Goal: Transaction & Acquisition: Subscribe to service/newsletter

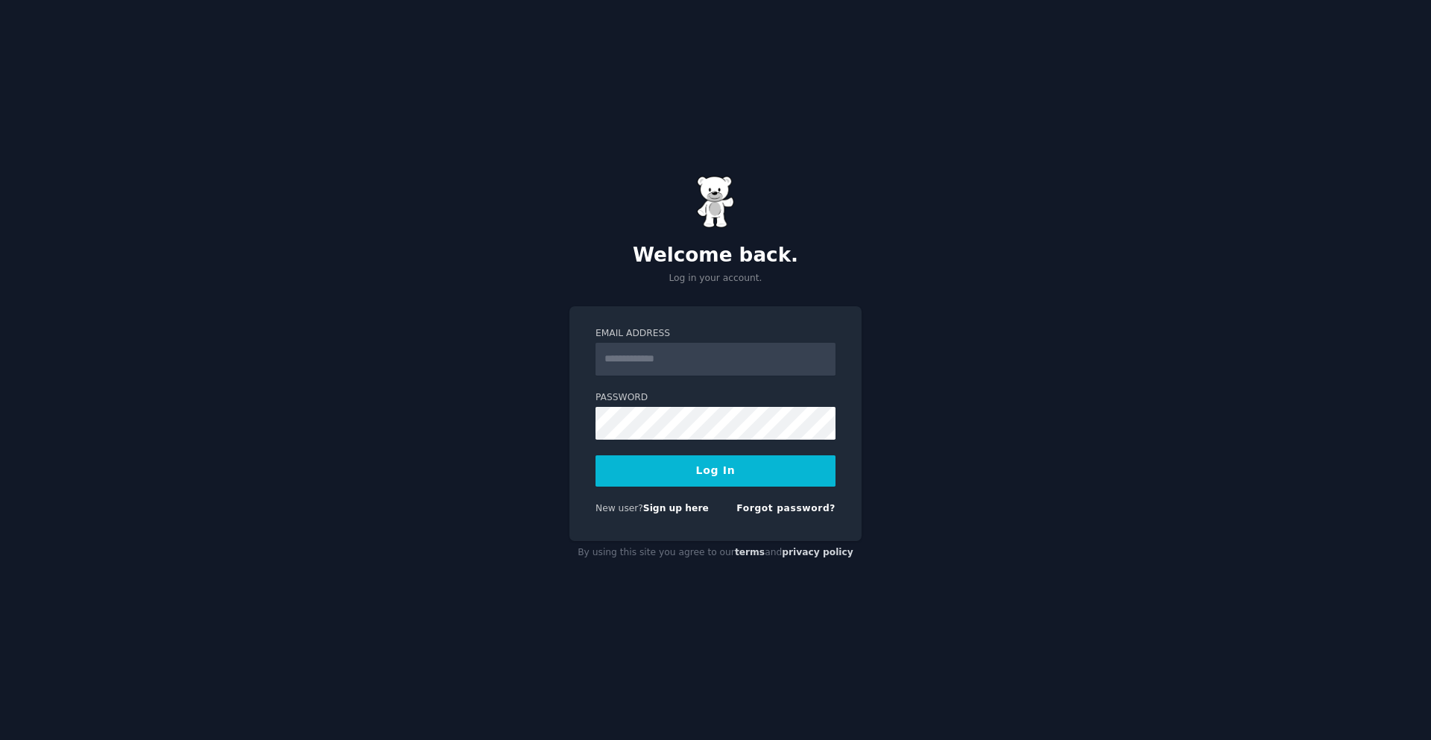
click at [728, 366] on input "Email Address" at bounding box center [716, 359] width 240 height 33
type input "**********"
click at [649, 485] on button "Log In" at bounding box center [716, 471] width 240 height 31
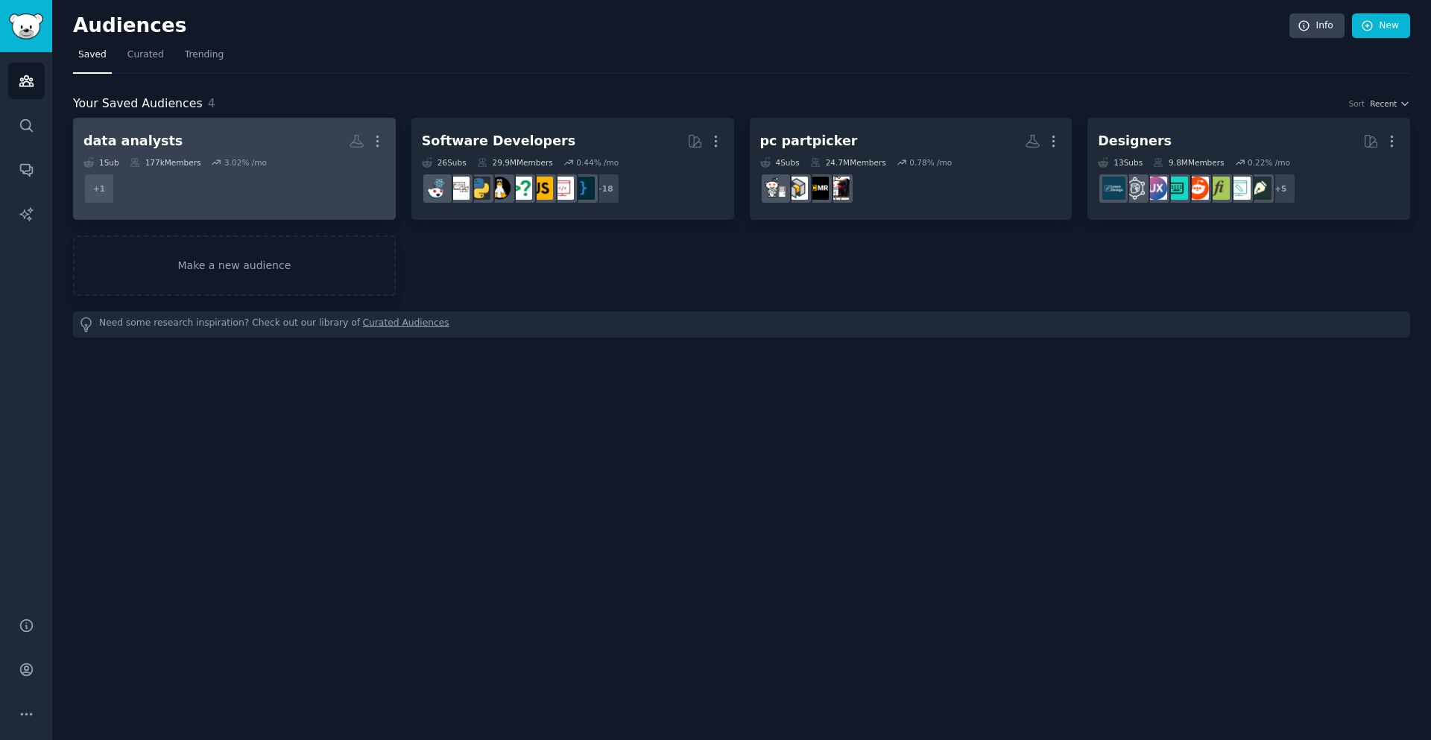
click at [254, 174] on dd "+ 1" at bounding box center [235, 189] width 302 height 42
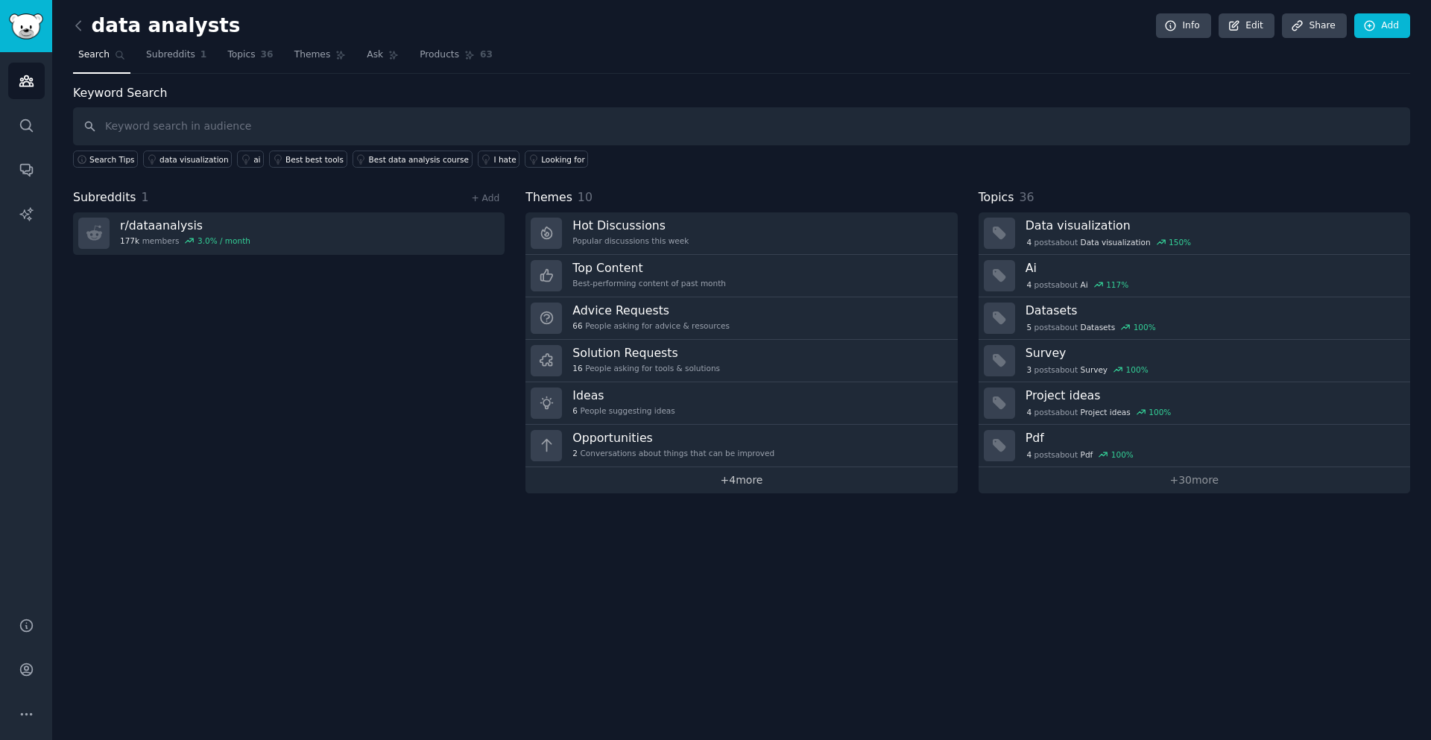
click at [737, 482] on link "+ 4 more" at bounding box center [742, 480] width 432 height 26
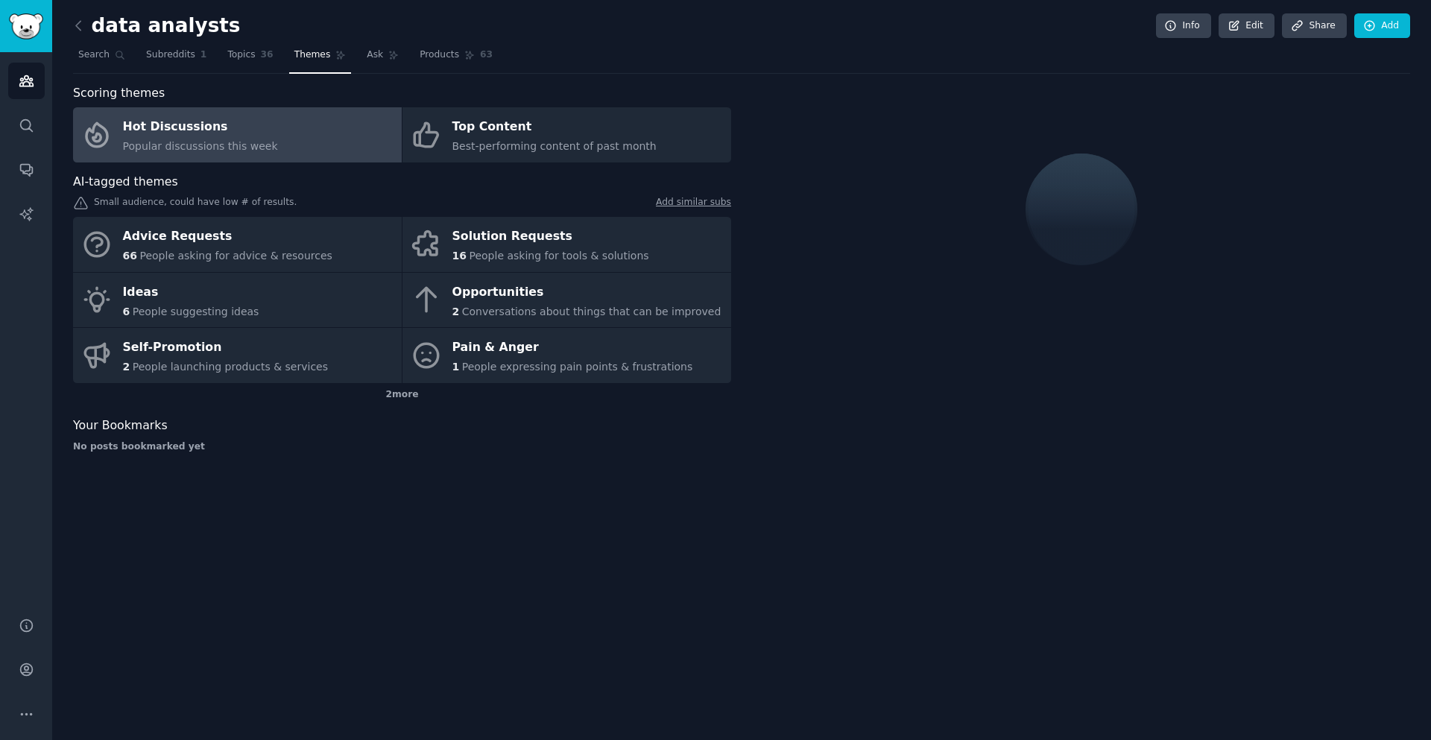
click at [399, 395] on div "2 more" at bounding box center [402, 395] width 658 height 24
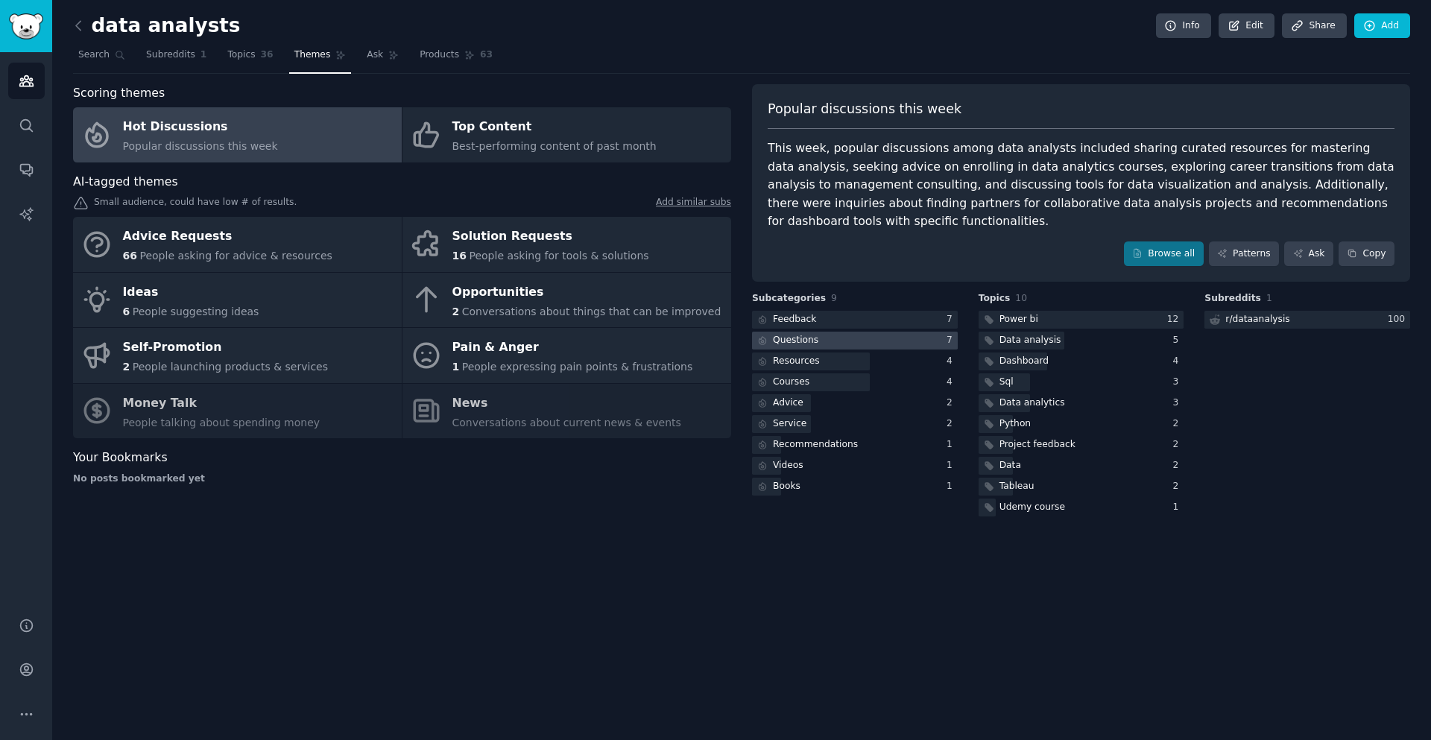
click at [822, 332] on div at bounding box center [855, 341] width 206 height 19
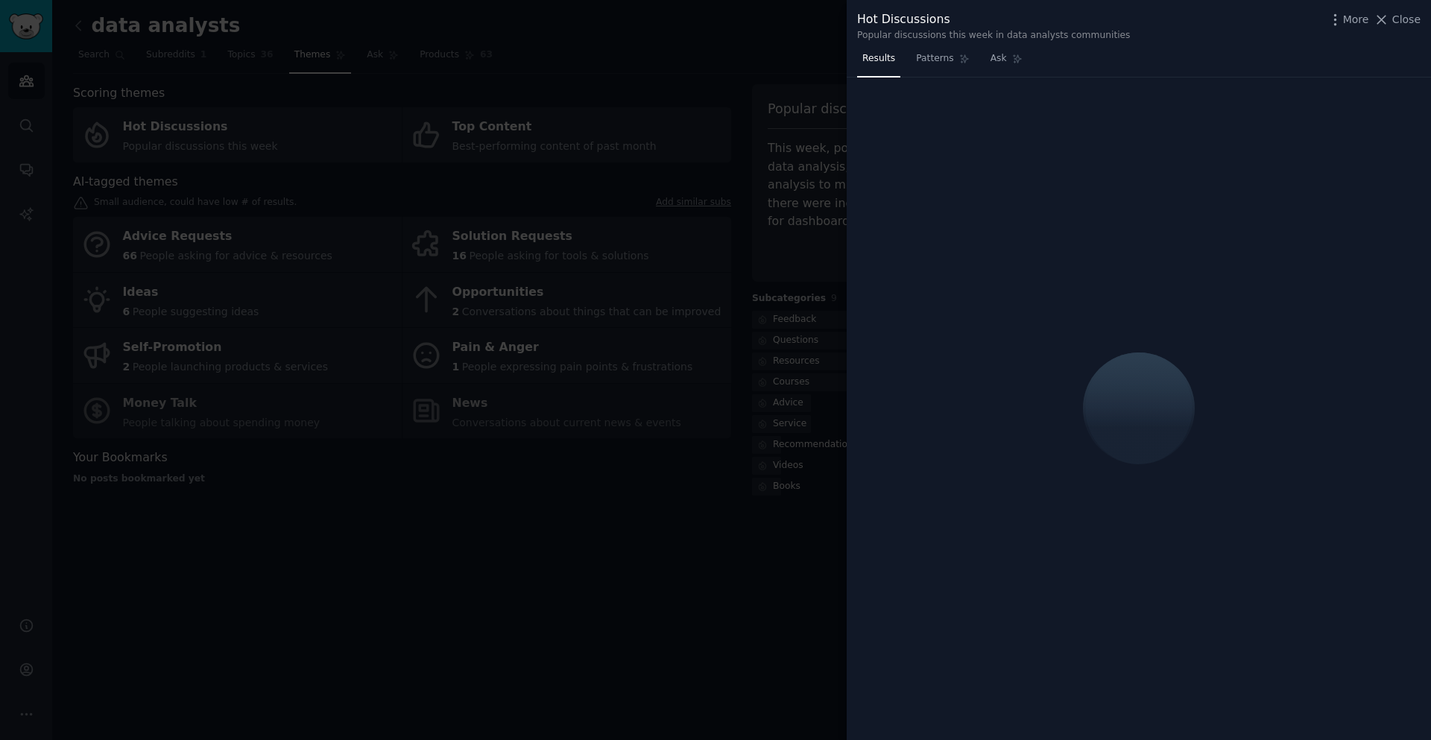
click at [749, 42] on div at bounding box center [715, 370] width 1431 height 740
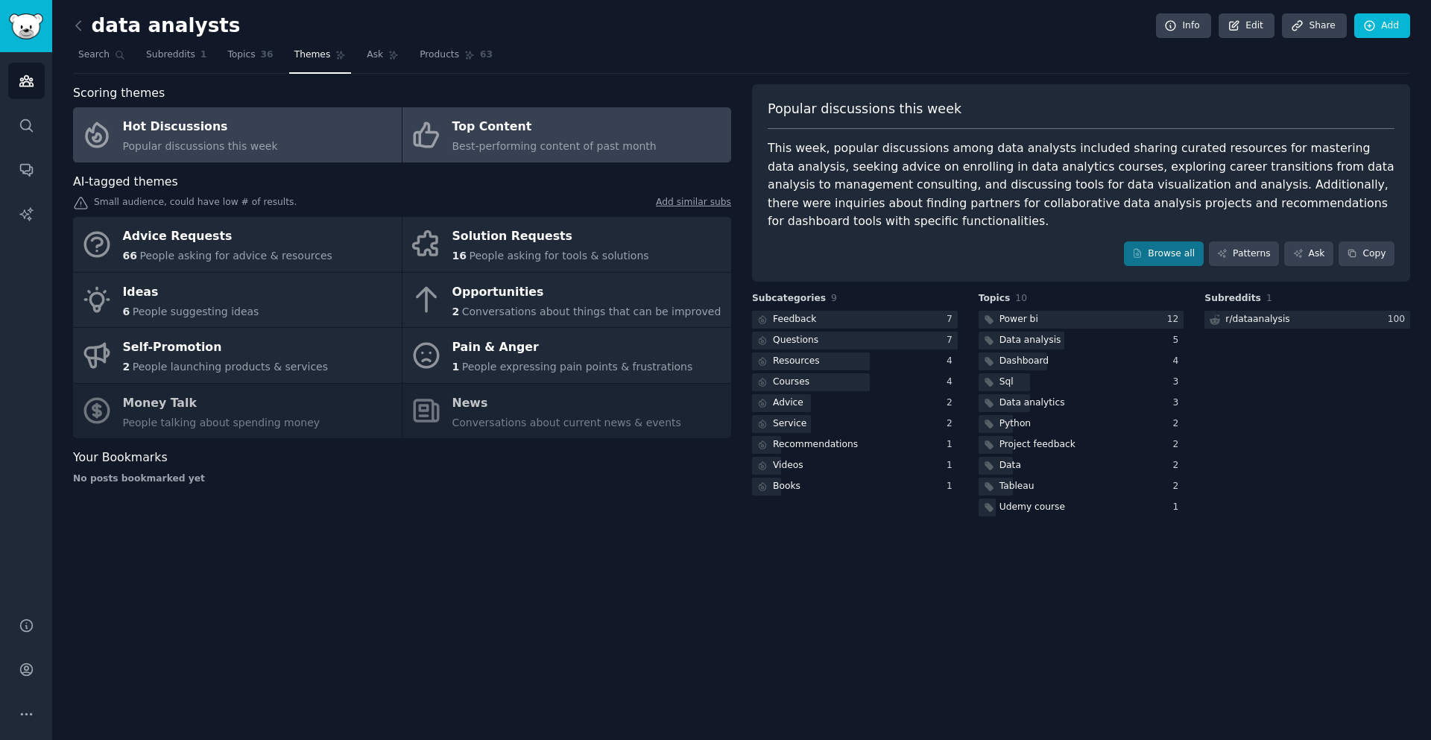
click at [590, 133] on div "Top Content" at bounding box center [555, 128] width 204 height 24
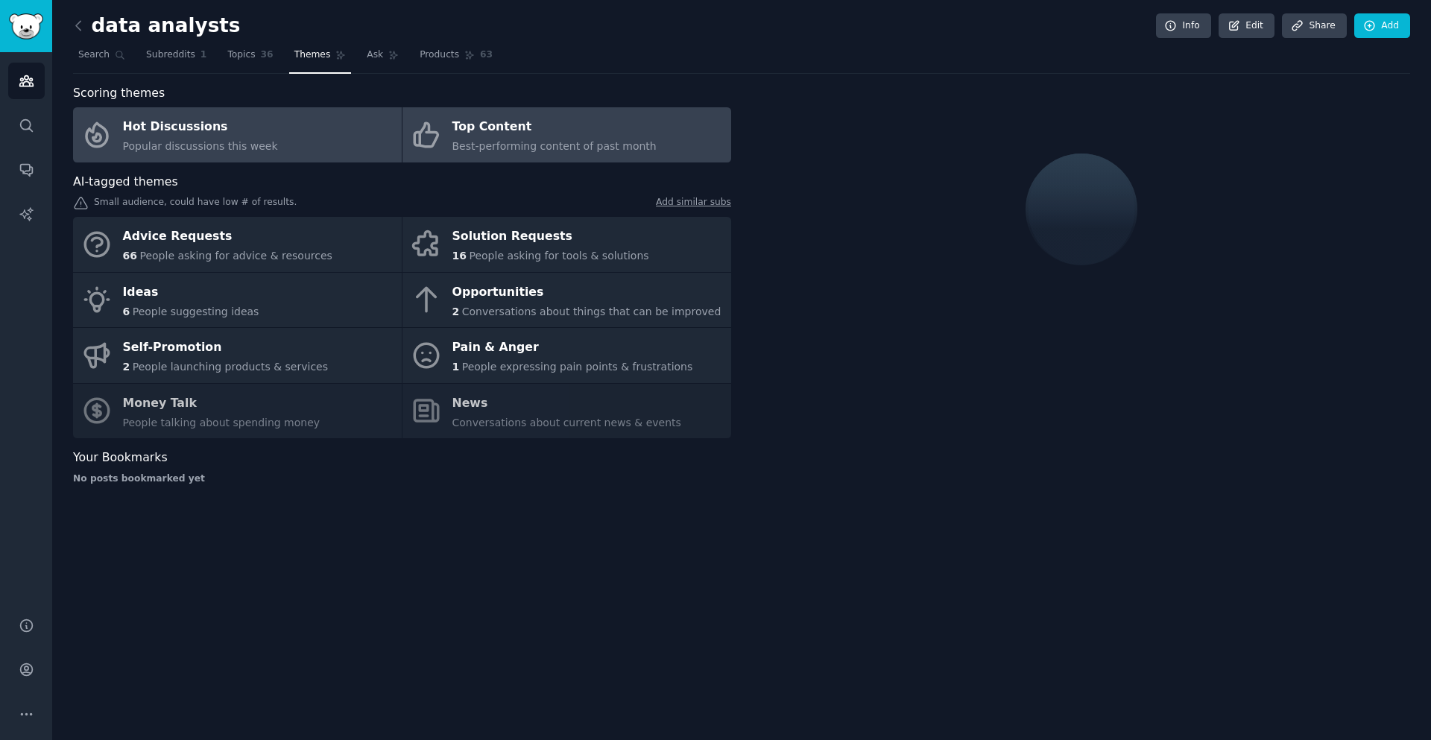
click at [345, 128] on link "Hot Discussions Popular discussions this week" at bounding box center [237, 134] width 329 height 55
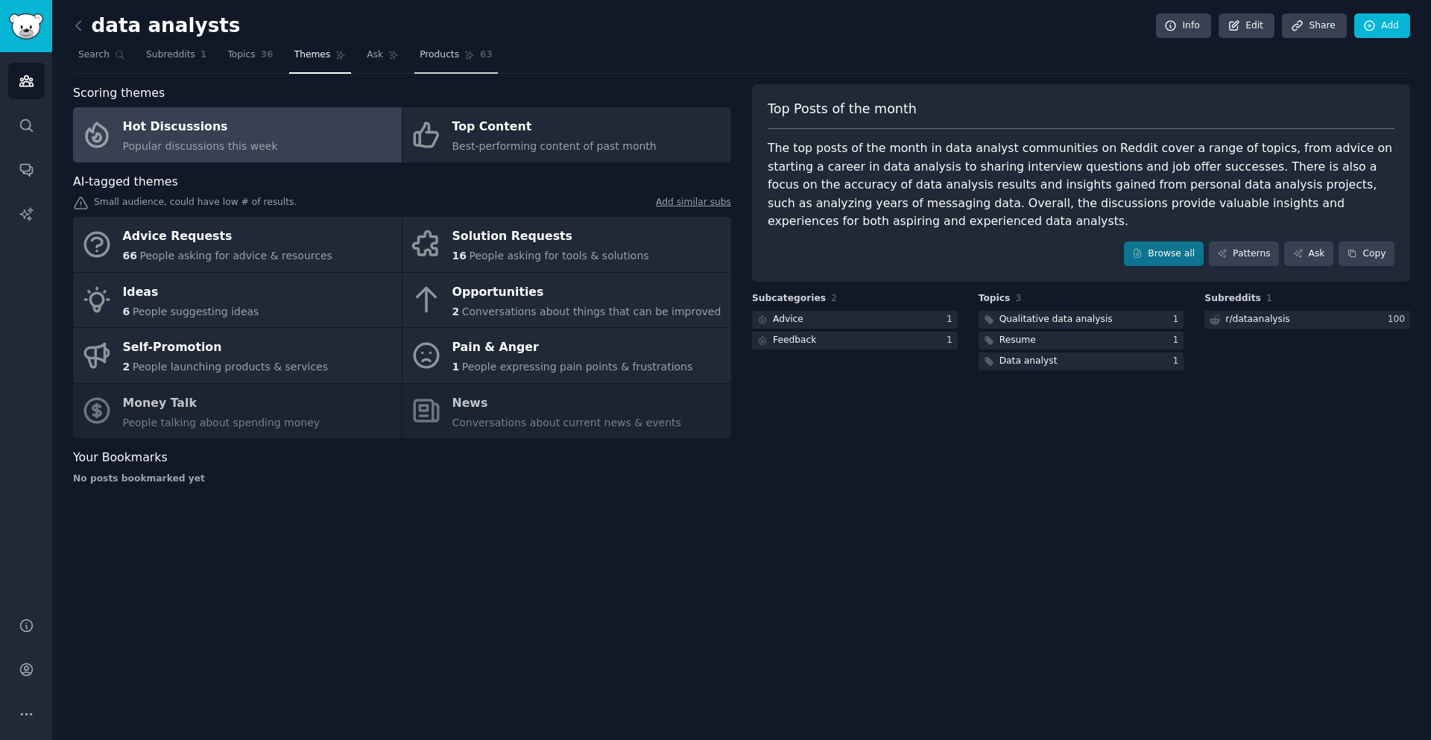
click at [423, 58] on span "Products" at bounding box center [440, 54] width 40 height 13
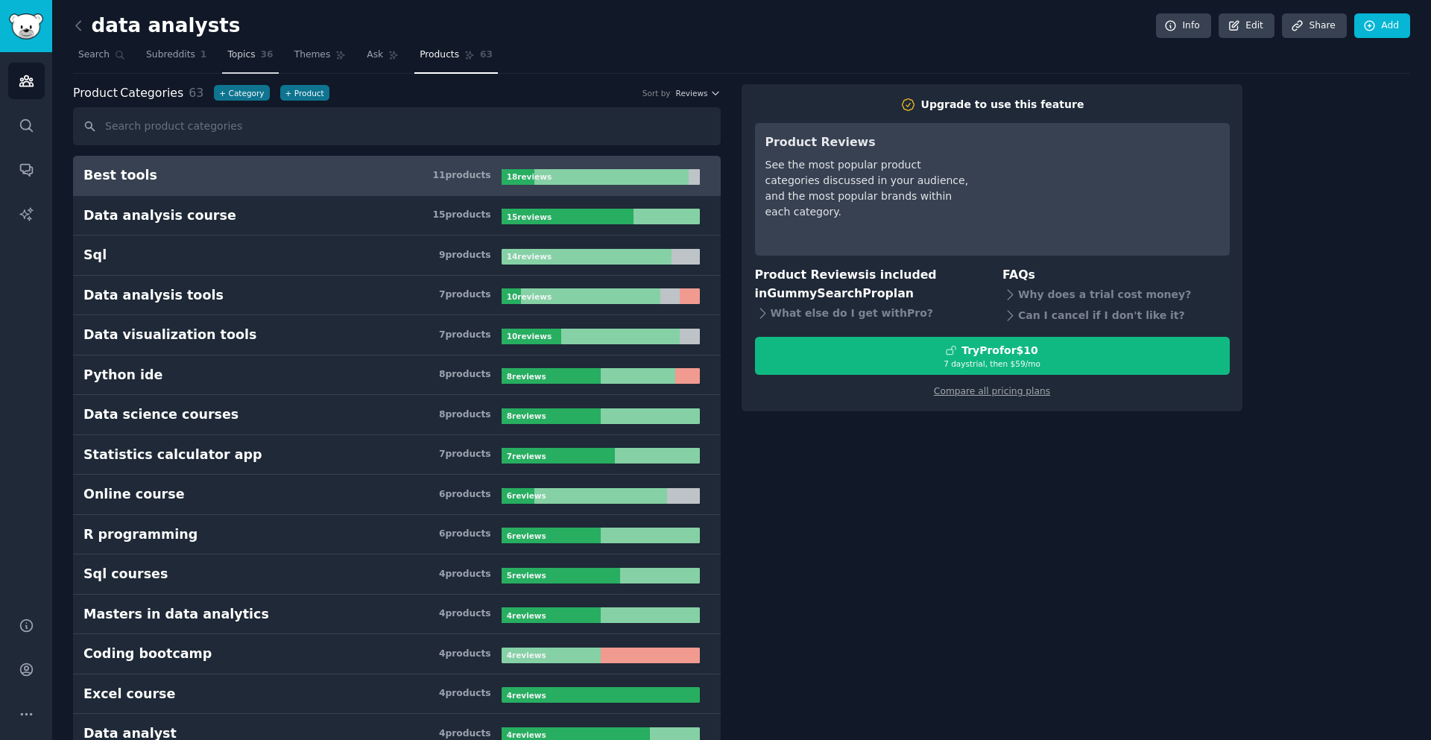
click at [249, 62] on link "Topics 36" at bounding box center [250, 58] width 56 height 31
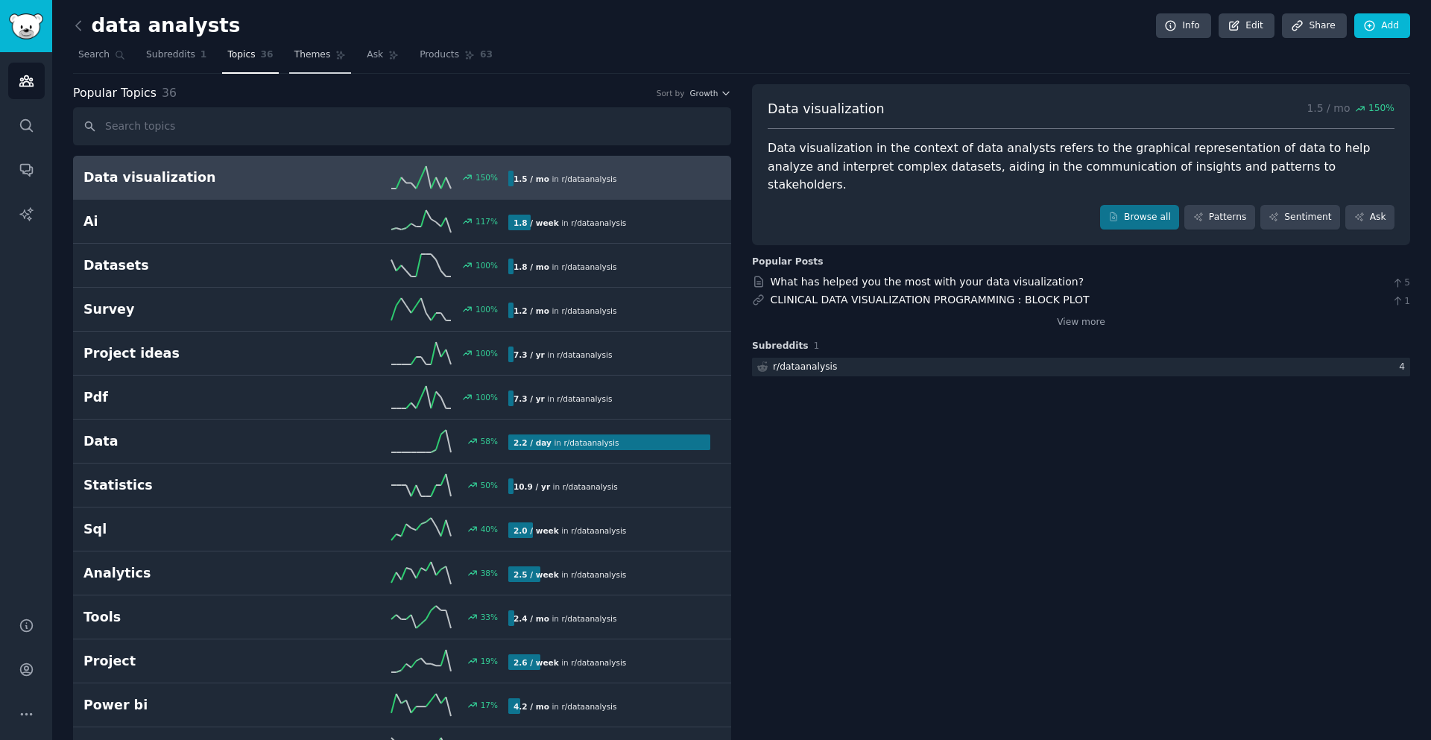
click at [289, 62] on link "Themes" at bounding box center [320, 58] width 63 height 31
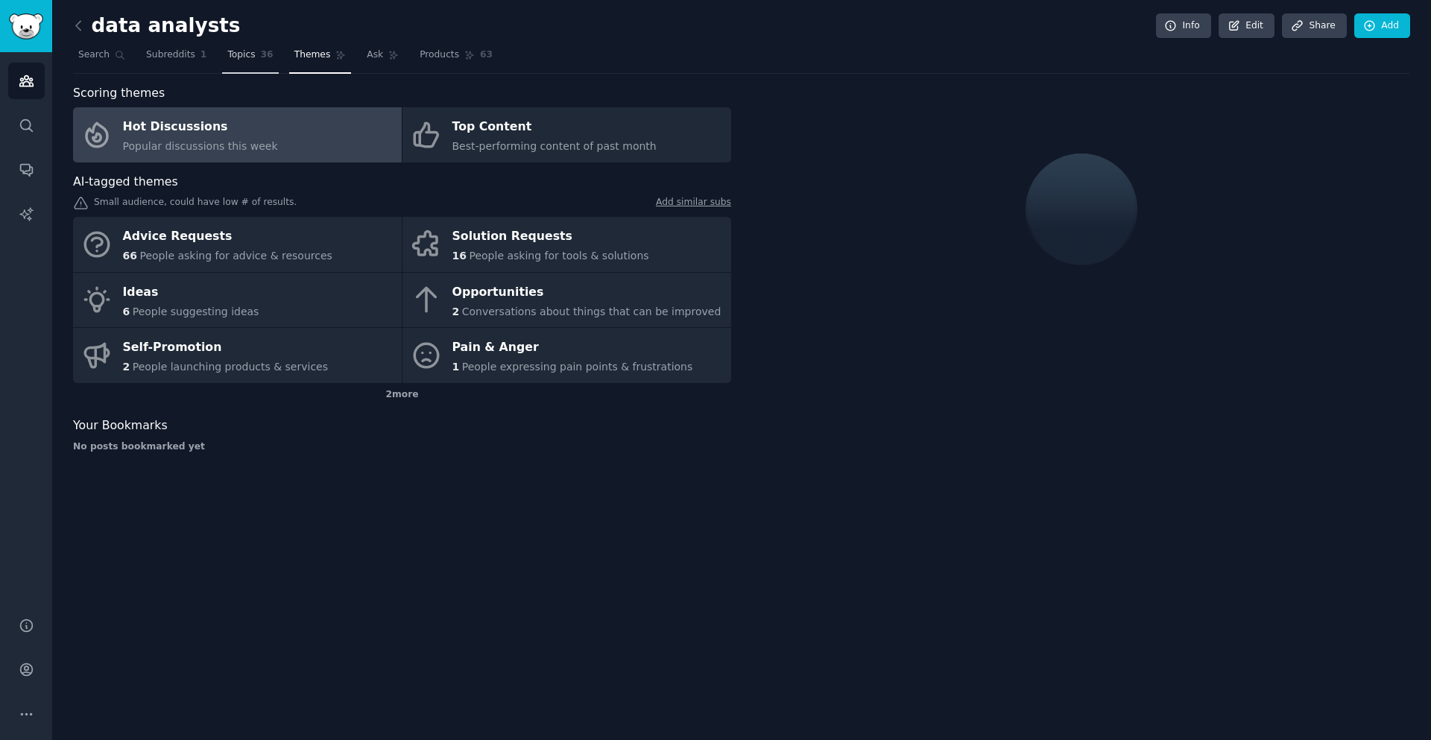
click at [236, 55] on span "Topics" at bounding box center [241, 54] width 28 height 13
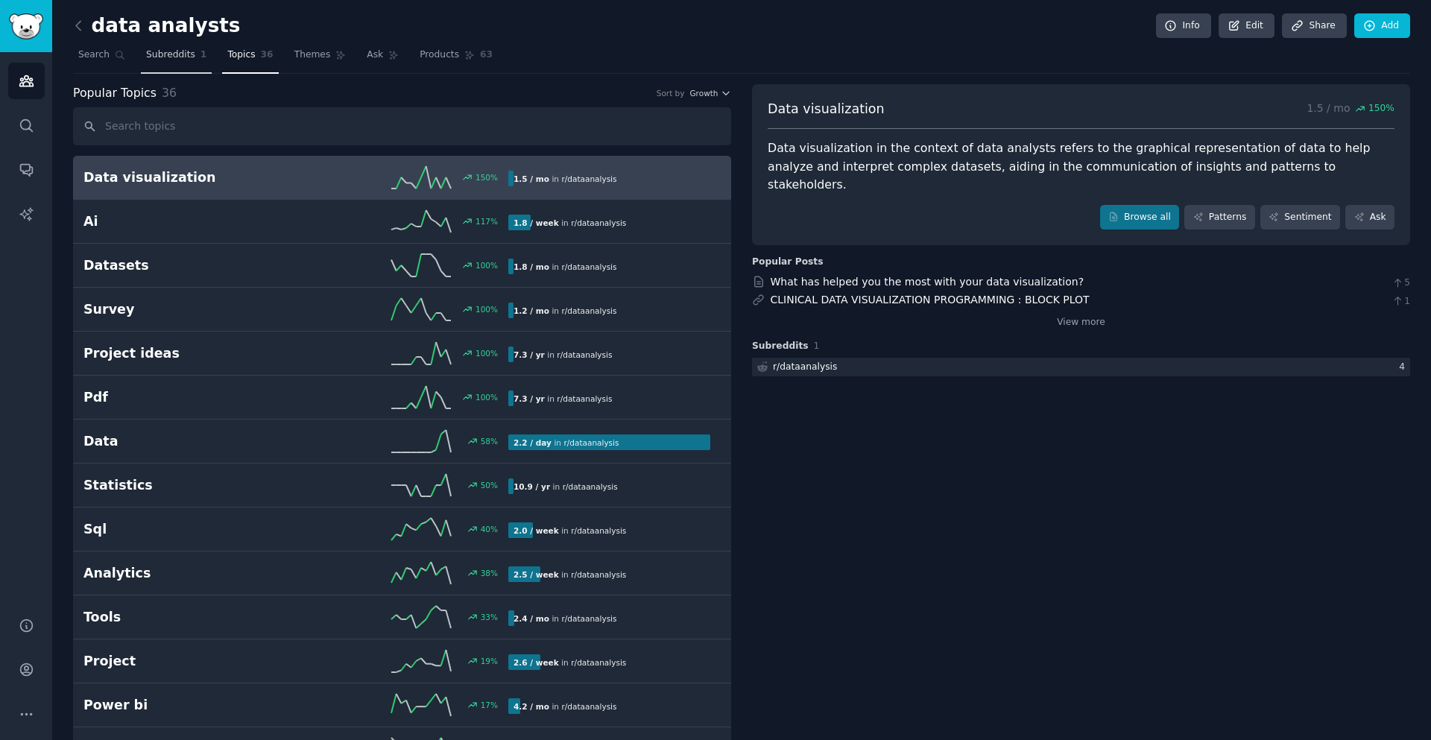
click at [183, 64] on link "Subreddits 1" at bounding box center [176, 58] width 71 height 31
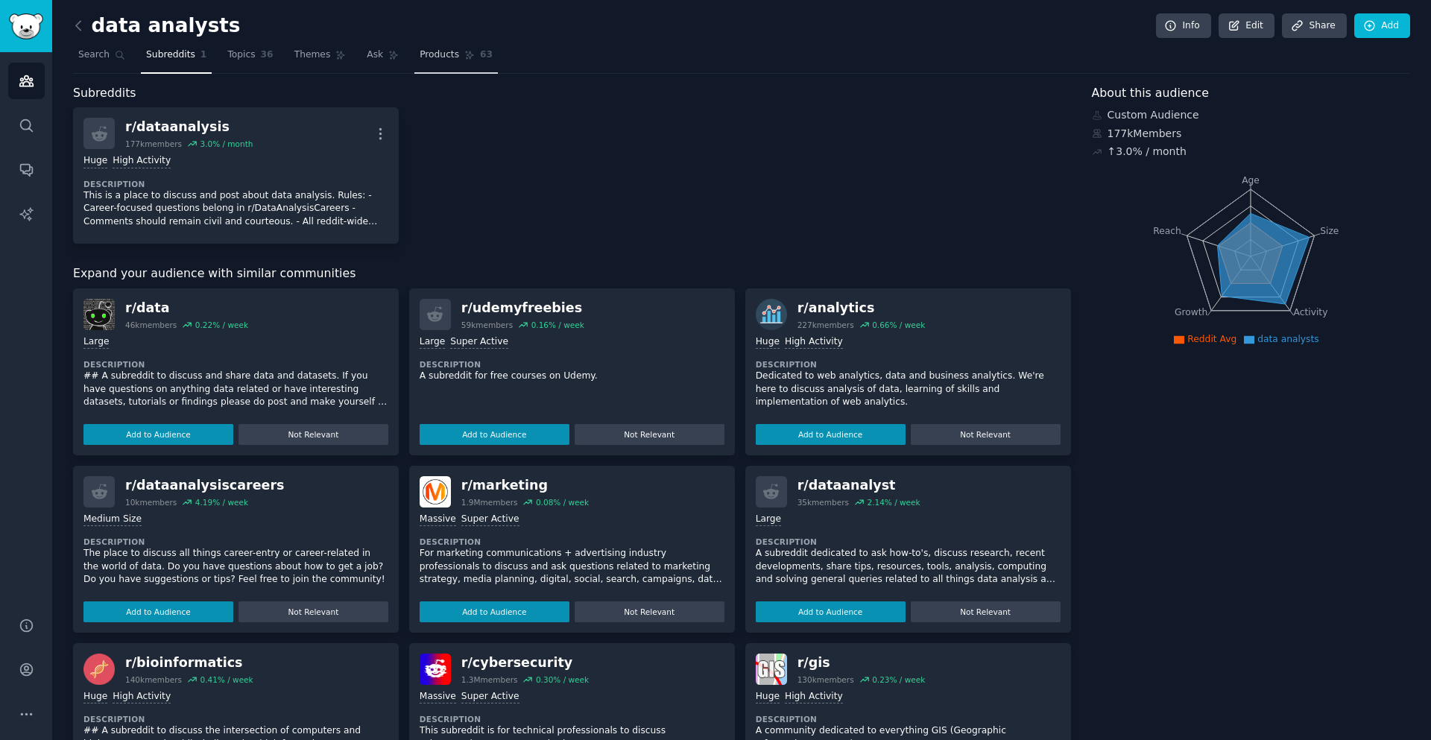
click at [432, 53] on span "Products" at bounding box center [440, 54] width 40 height 13
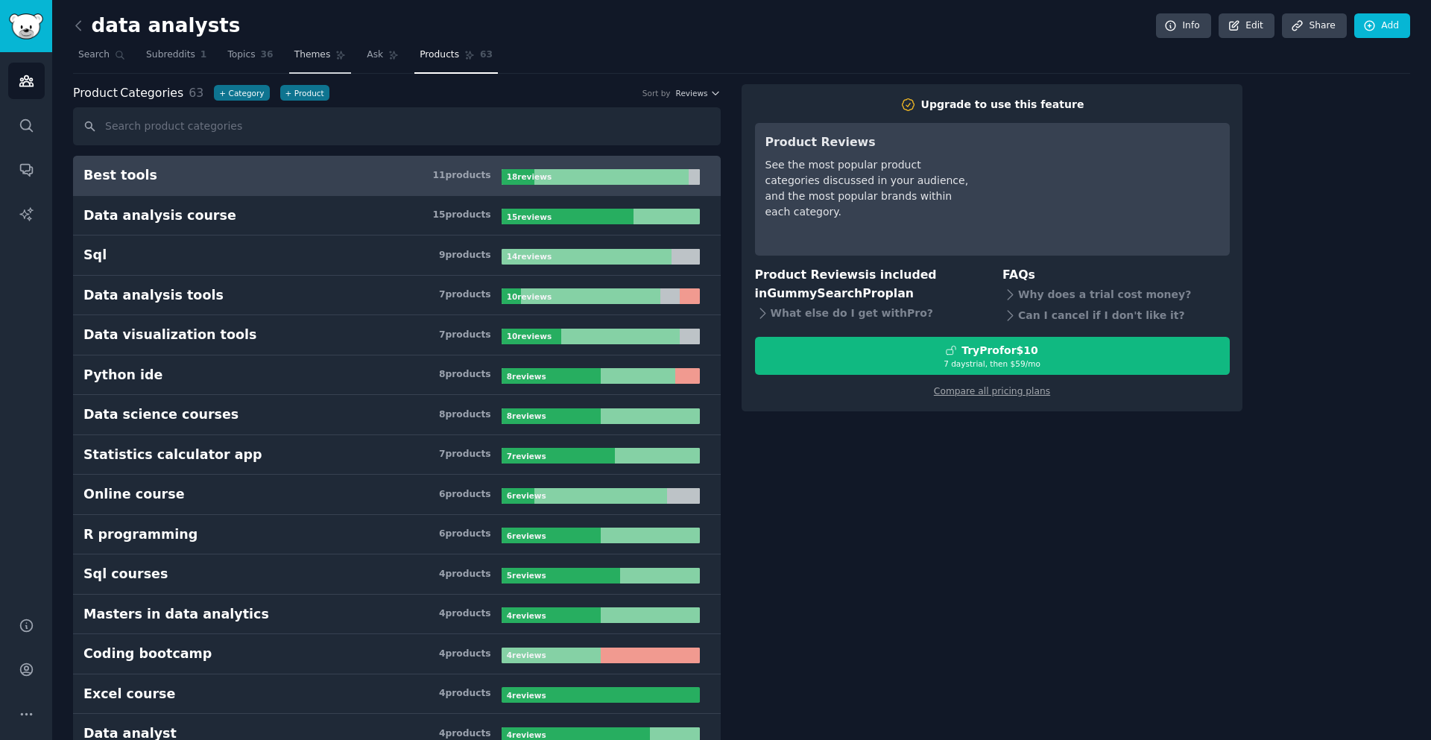
click at [294, 60] on span "Themes" at bounding box center [312, 54] width 37 height 13
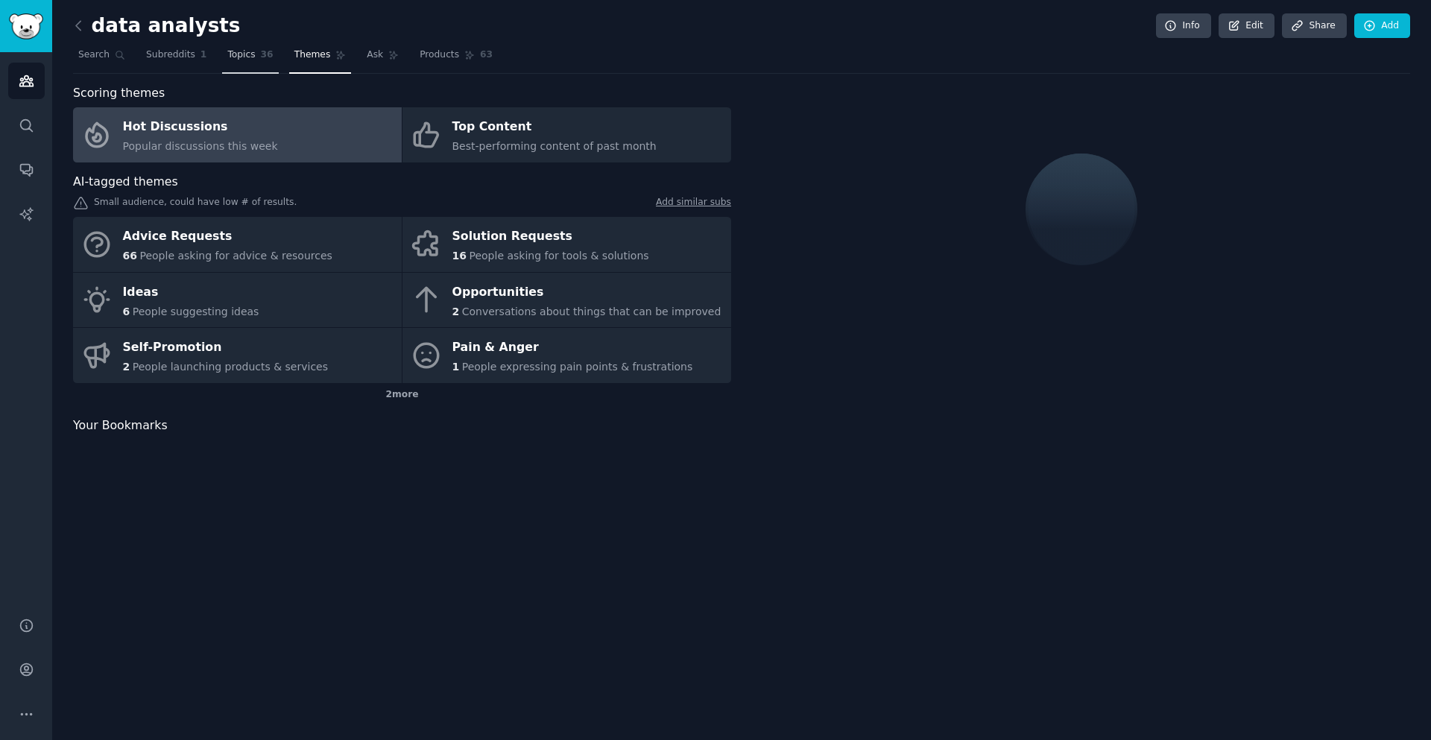
click at [242, 57] on span "Topics" at bounding box center [241, 54] width 28 height 13
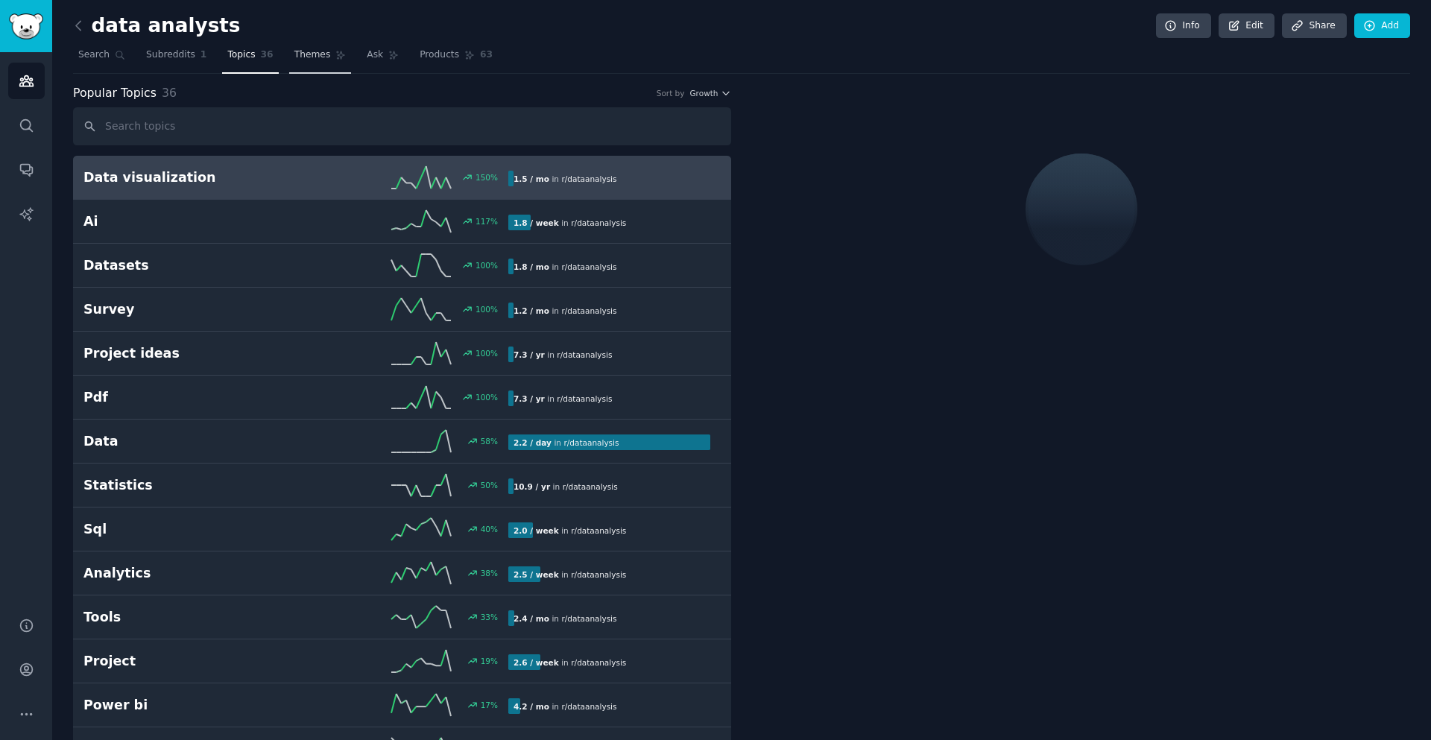
click at [294, 57] on span "Themes" at bounding box center [312, 54] width 37 height 13
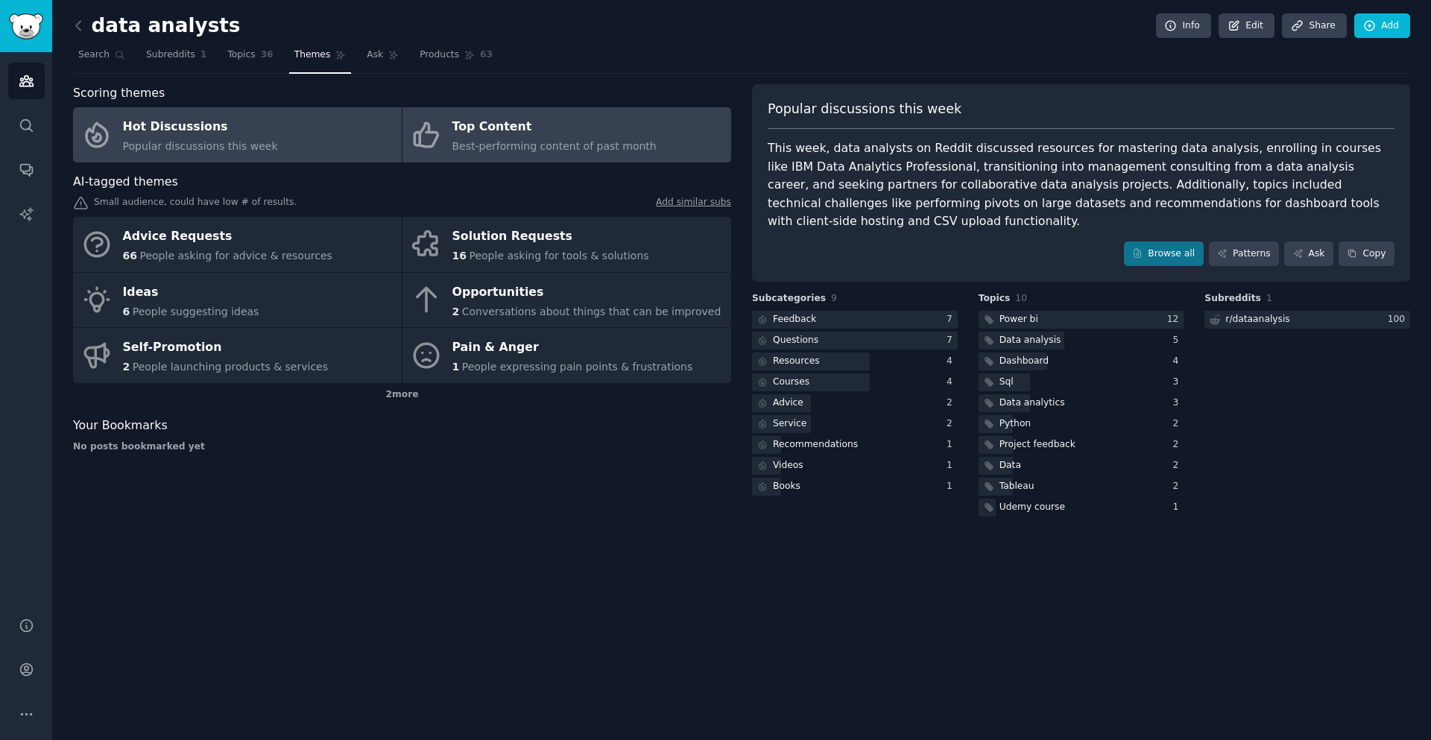
click at [532, 138] on div "Top Content" at bounding box center [555, 128] width 204 height 24
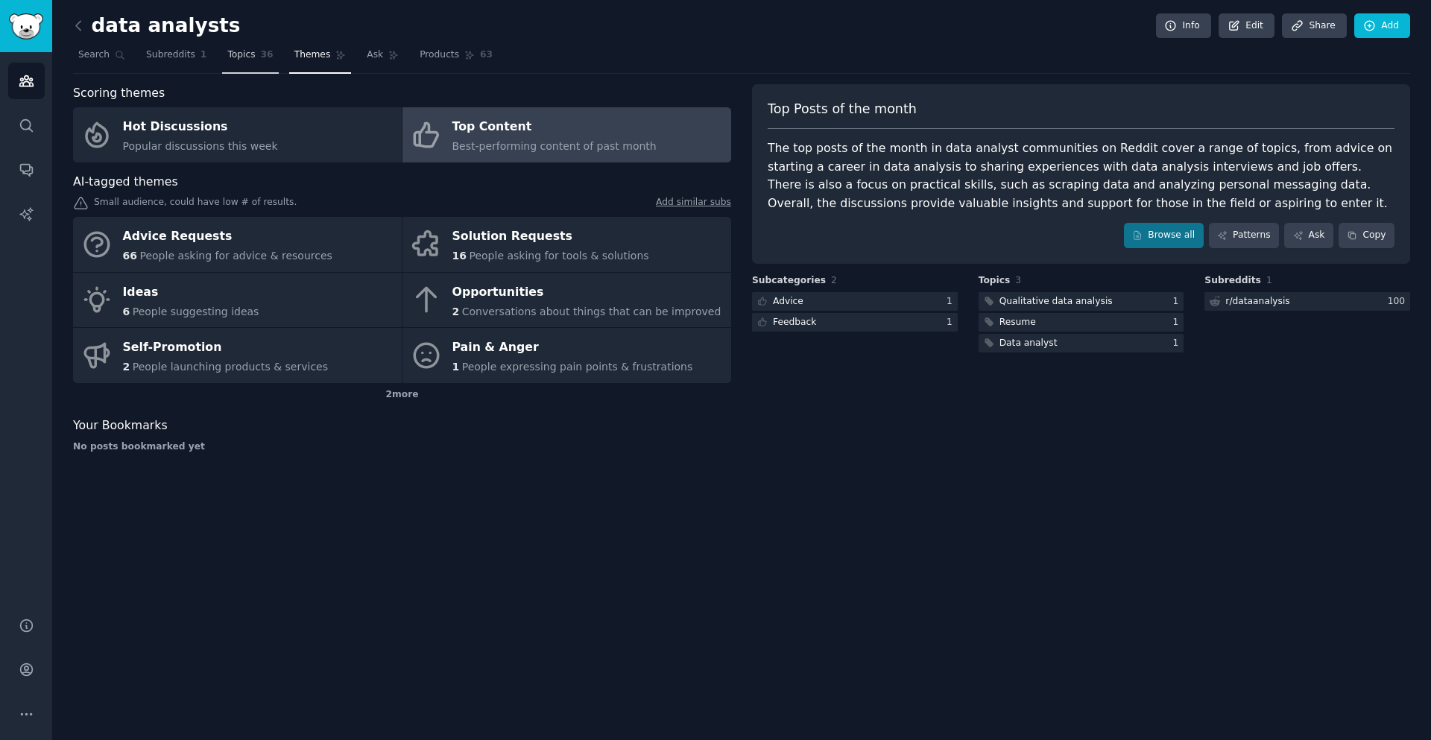
click at [243, 63] on link "Topics 36" at bounding box center [250, 58] width 56 height 31
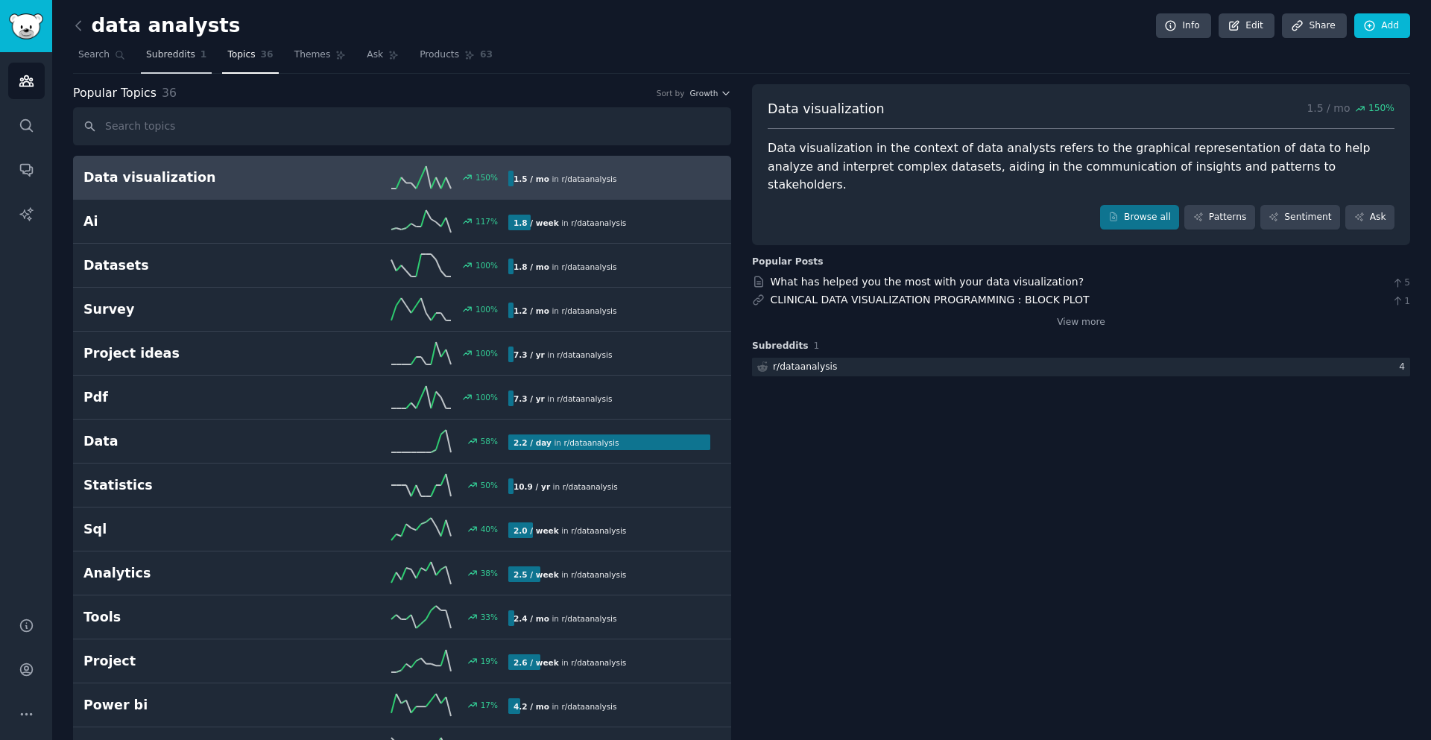
click at [163, 54] on span "Subreddits" at bounding box center [170, 54] width 49 height 13
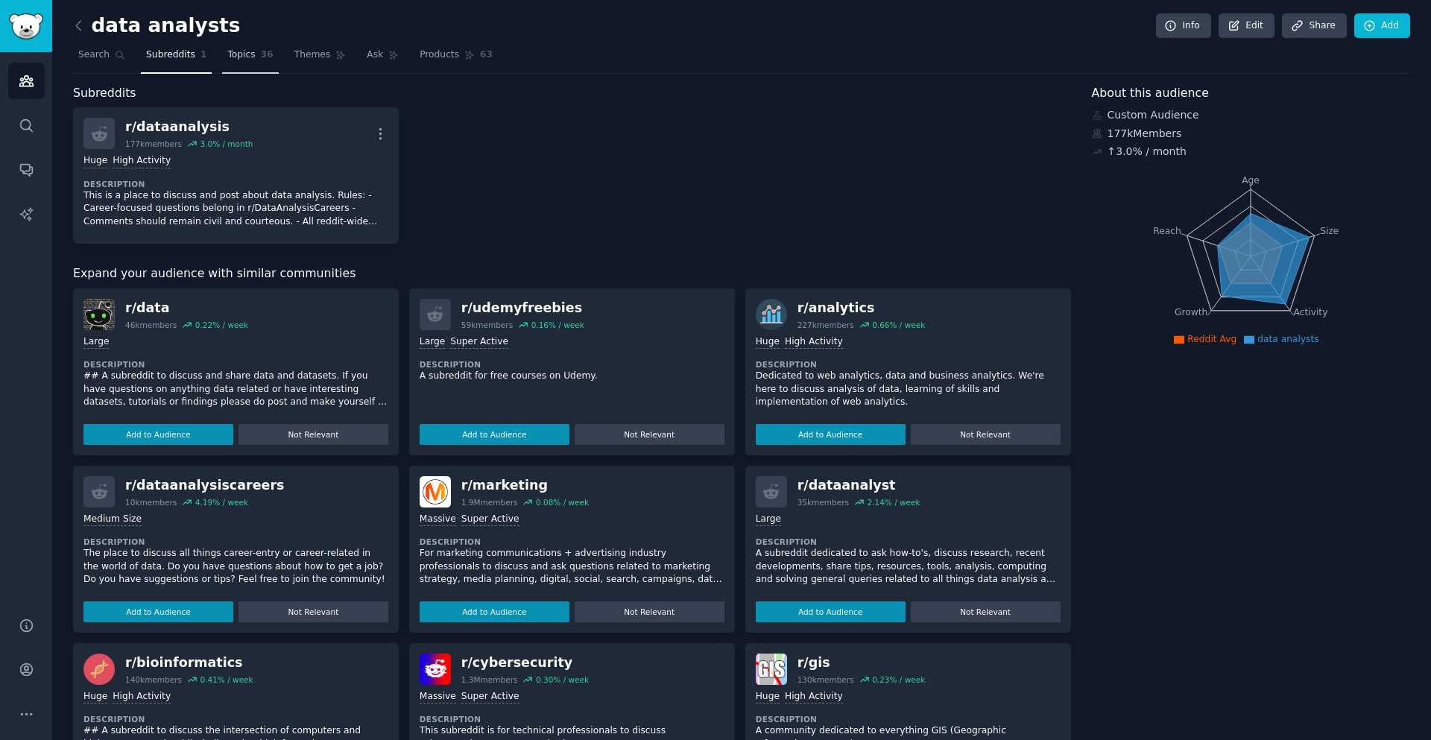
click at [244, 54] on span "Topics" at bounding box center [241, 54] width 28 height 13
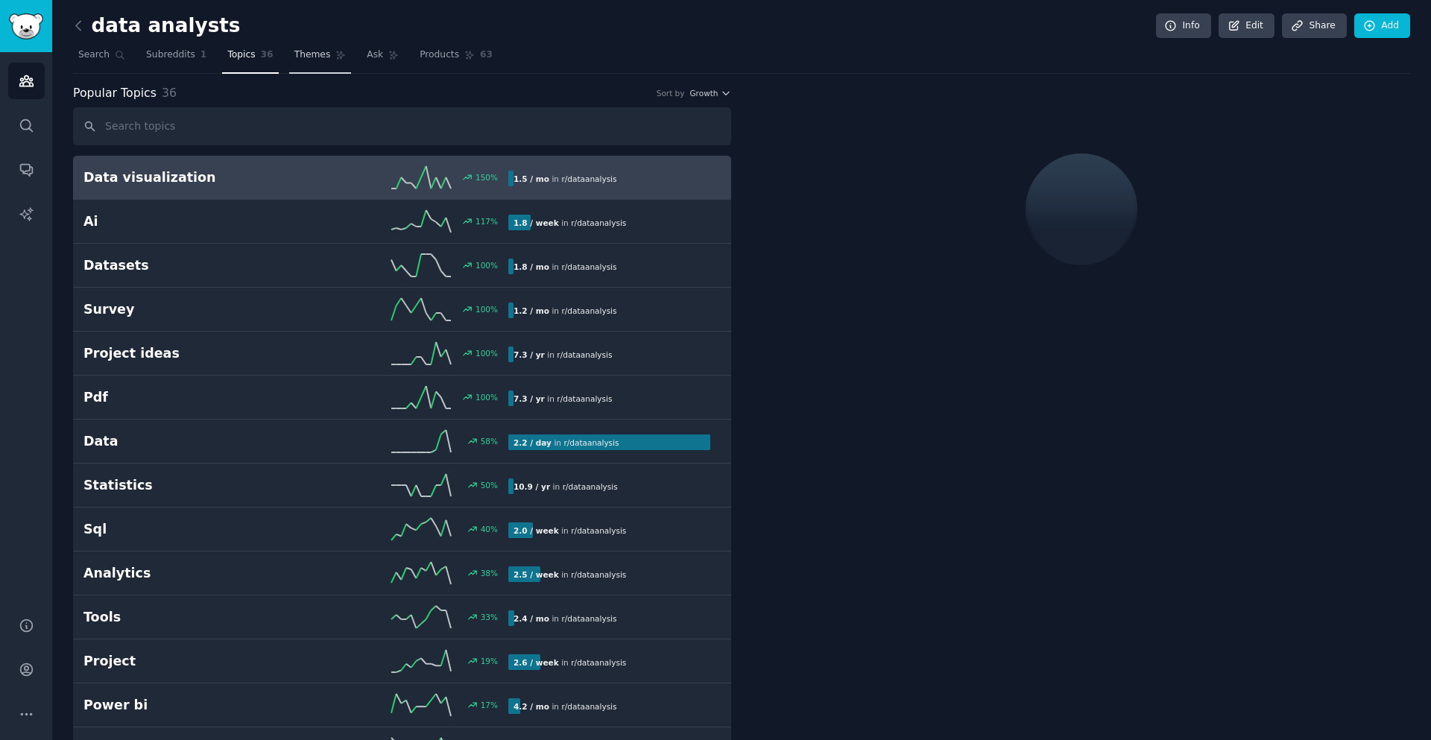
click at [310, 54] on span "Themes" at bounding box center [312, 54] width 37 height 13
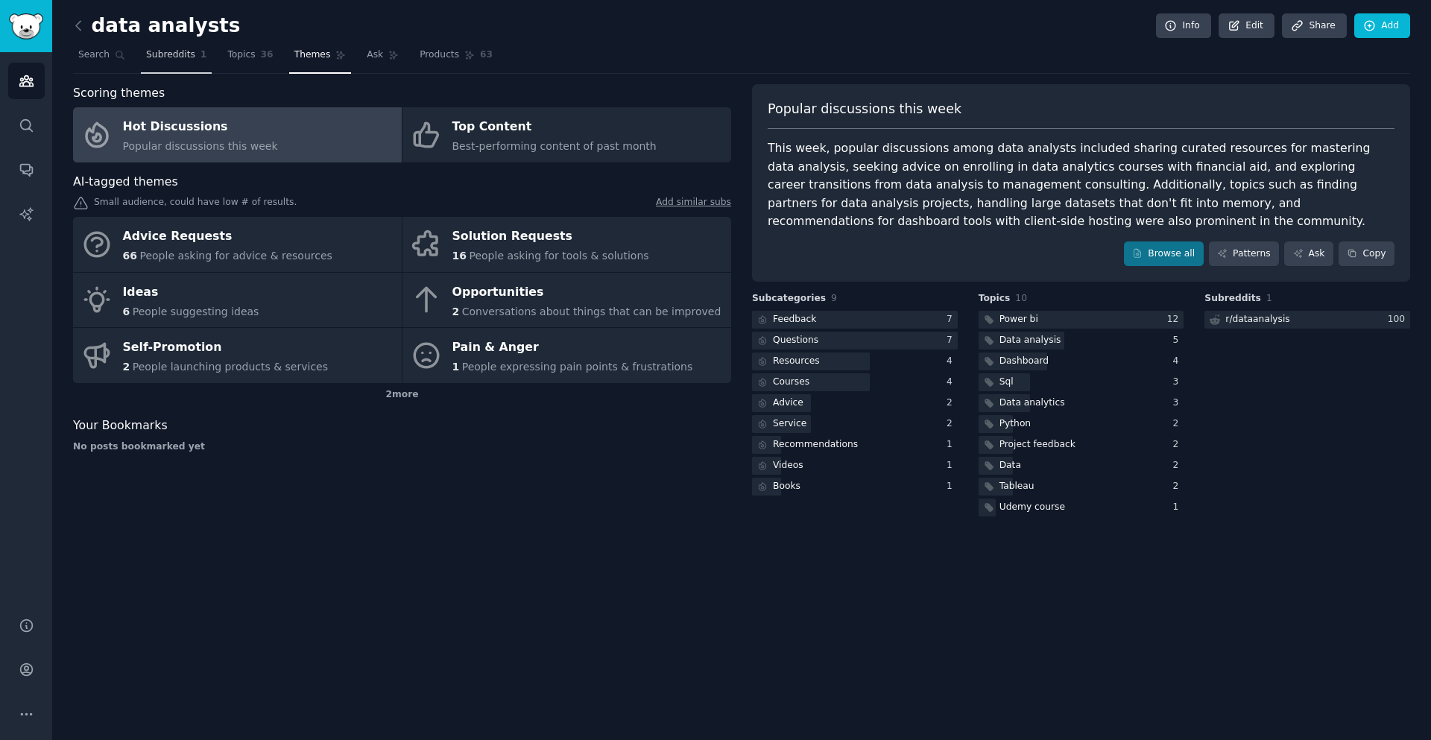
click at [173, 56] on span "Subreddits" at bounding box center [170, 54] width 49 height 13
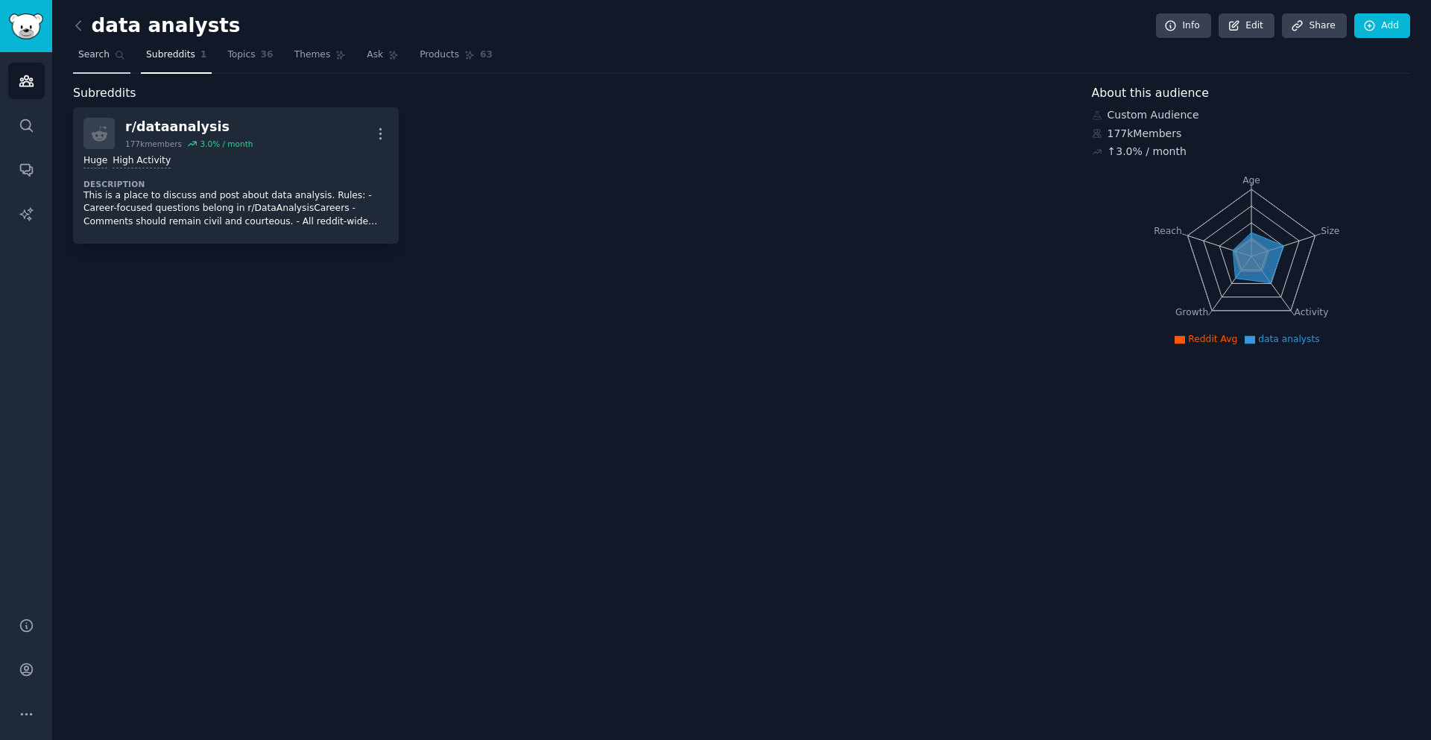
click at [106, 55] on link "Search" at bounding box center [101, 58] width 57 height 31
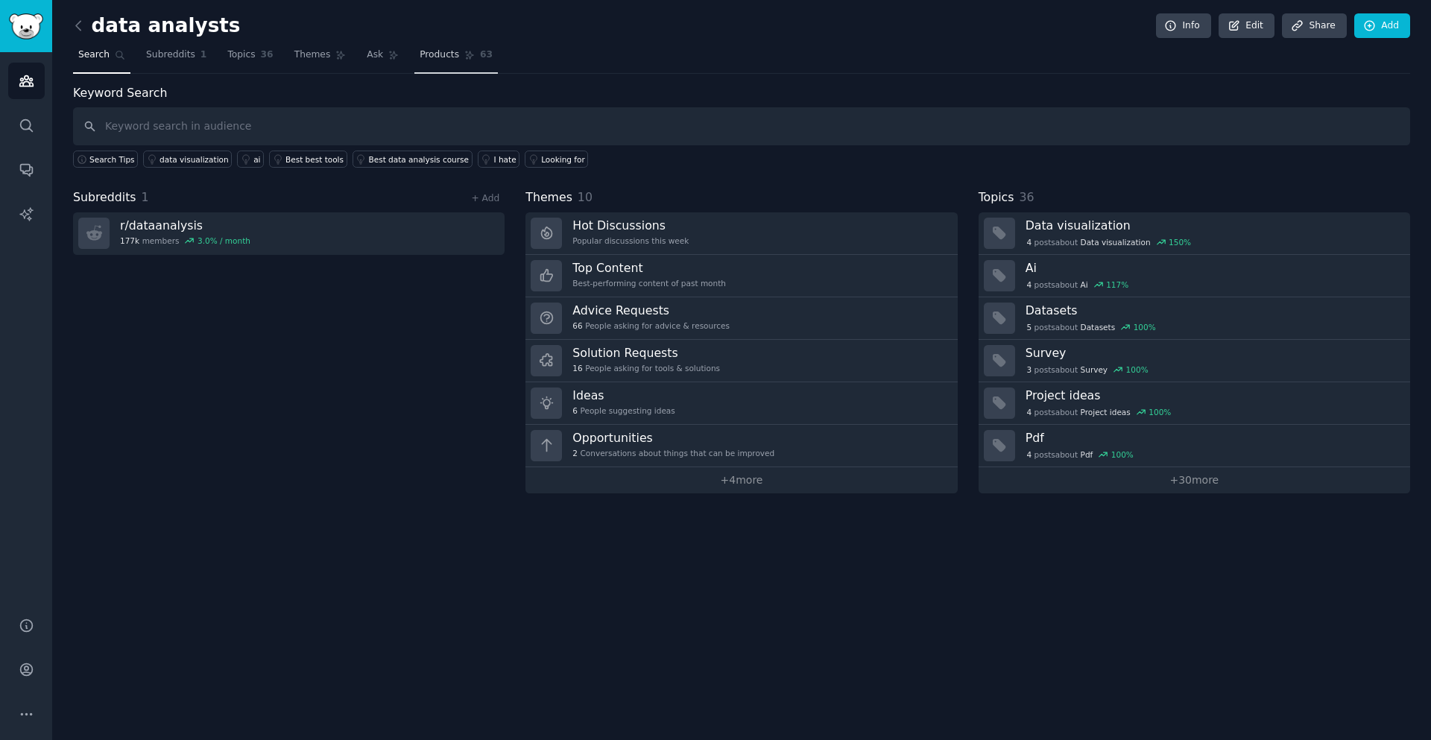
click at [420, 57] on span "Products" at bounding box center [440, 54] width 40 height 13
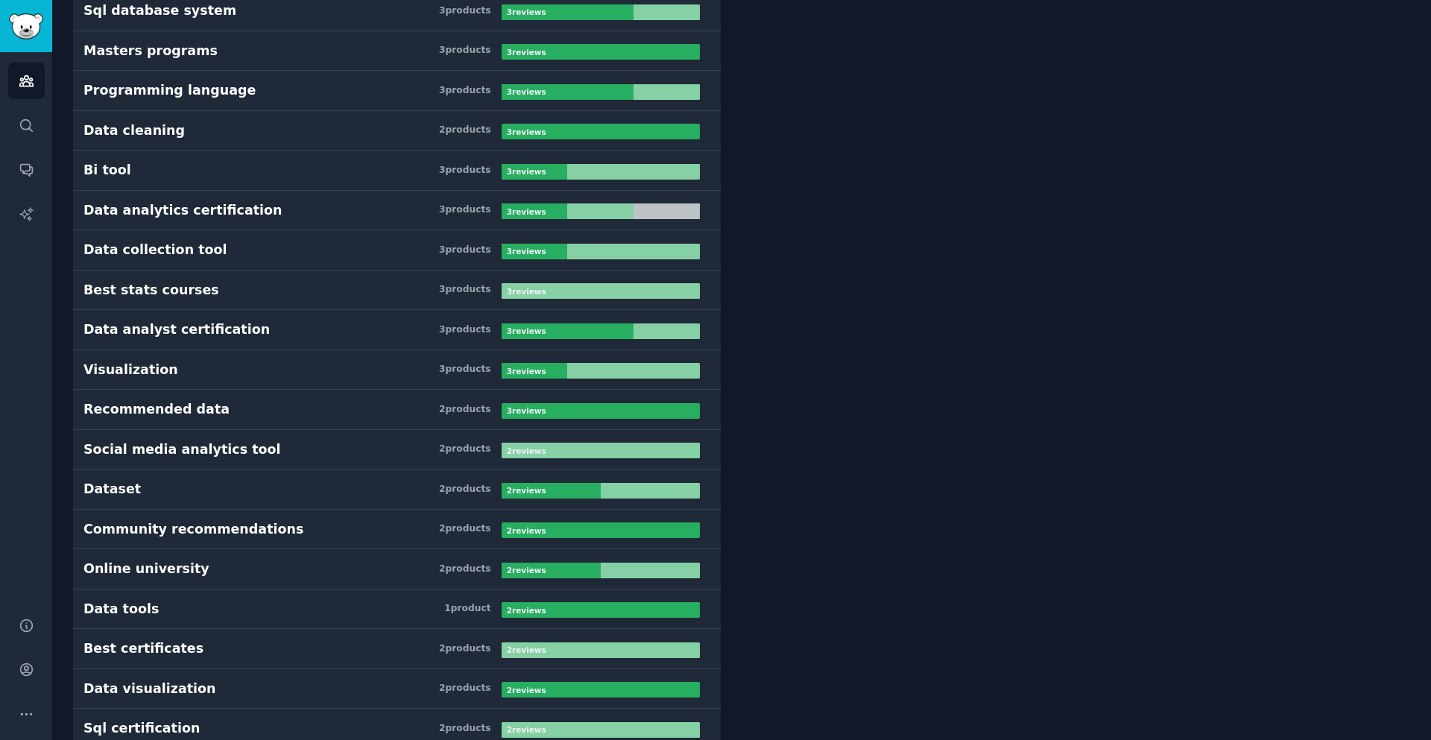
scroll to position [969, 0]
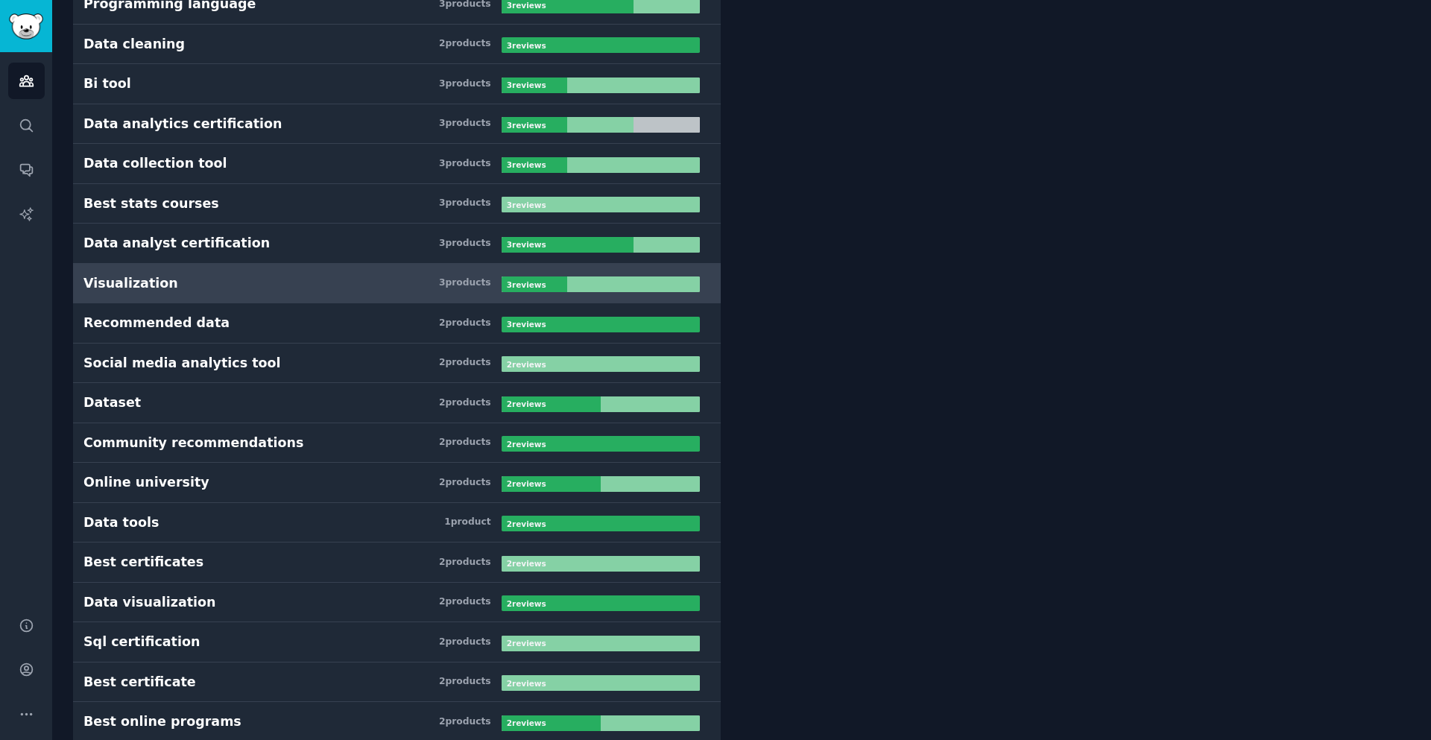
click at [459, 292] on link "Visualization 3 product s 3 review s" at bounding box center [397, 284] width 648 height 40
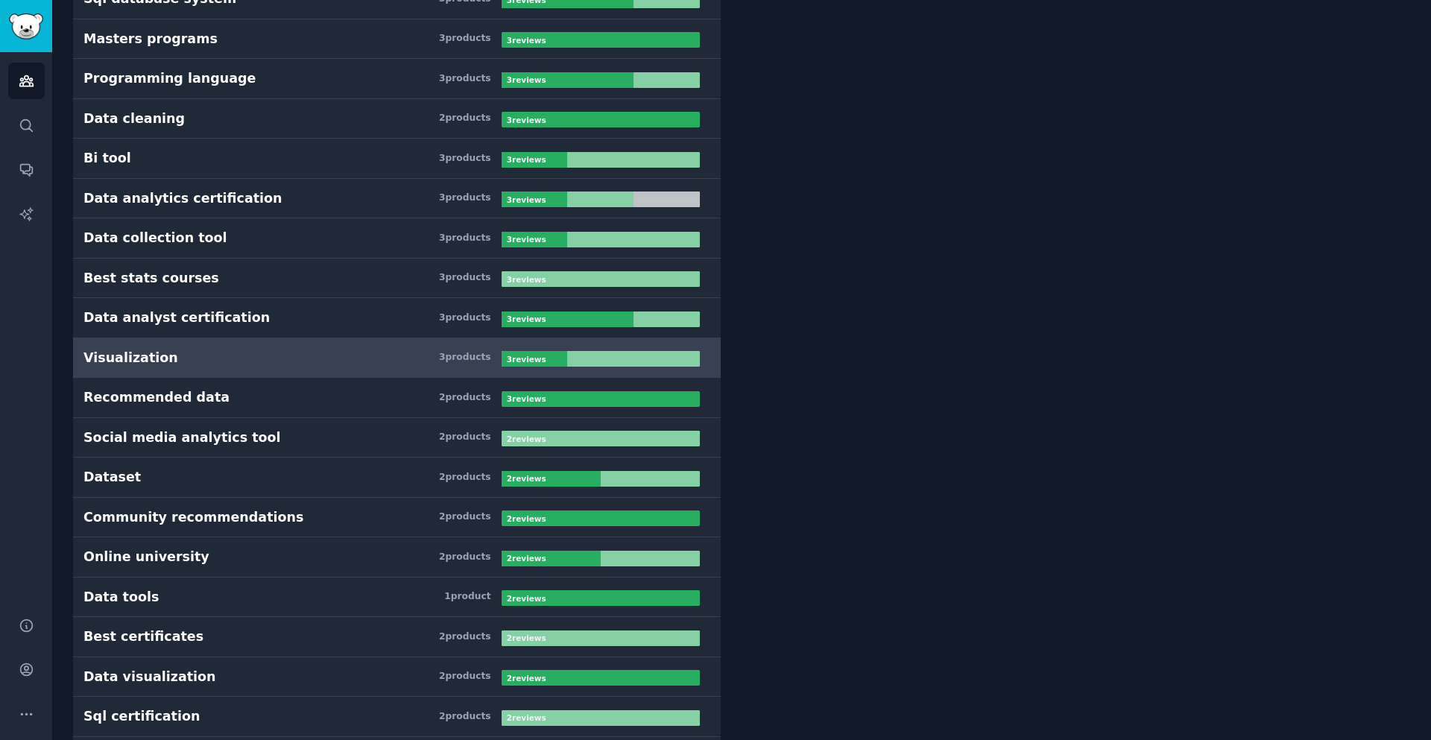
click at [558, 362] on div at bounding box center [535, 359] width 66 height 16
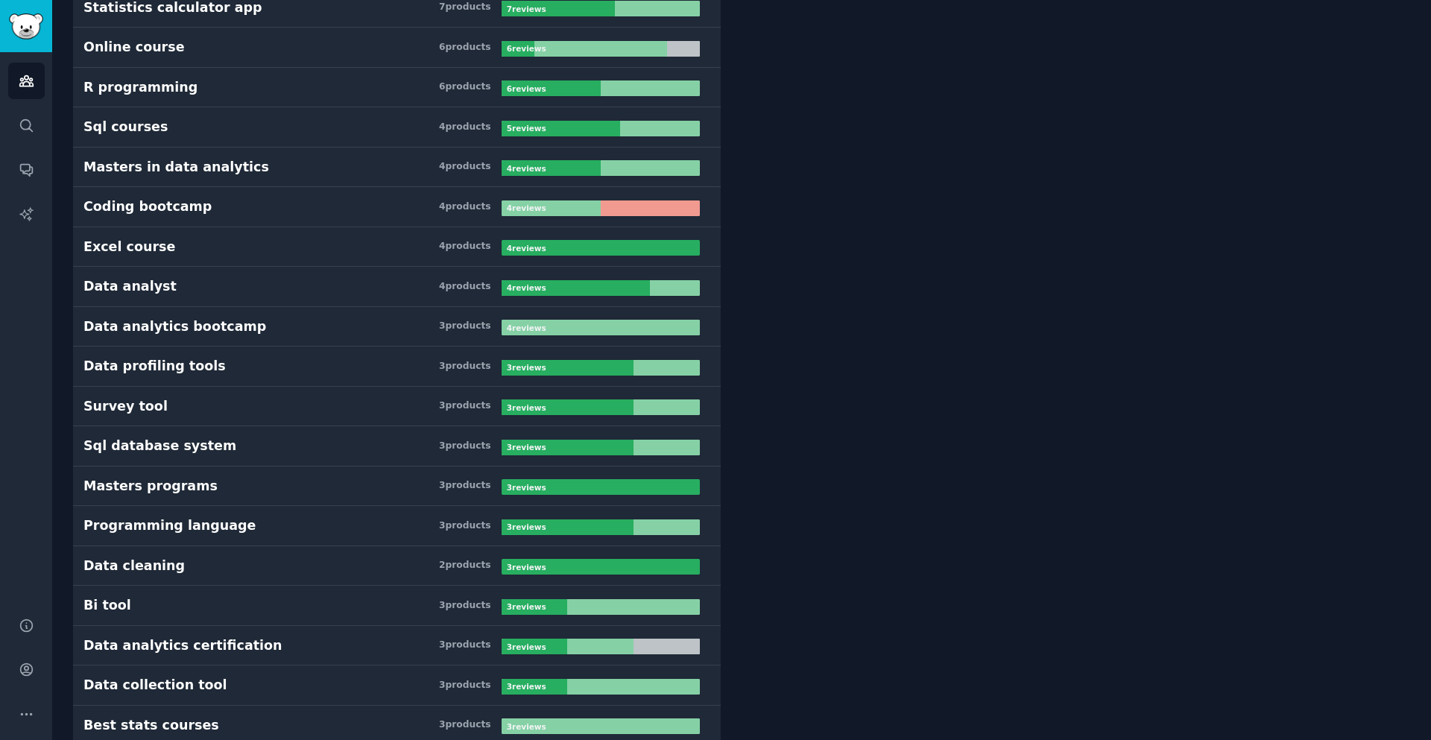
scroll to position [0, 0]
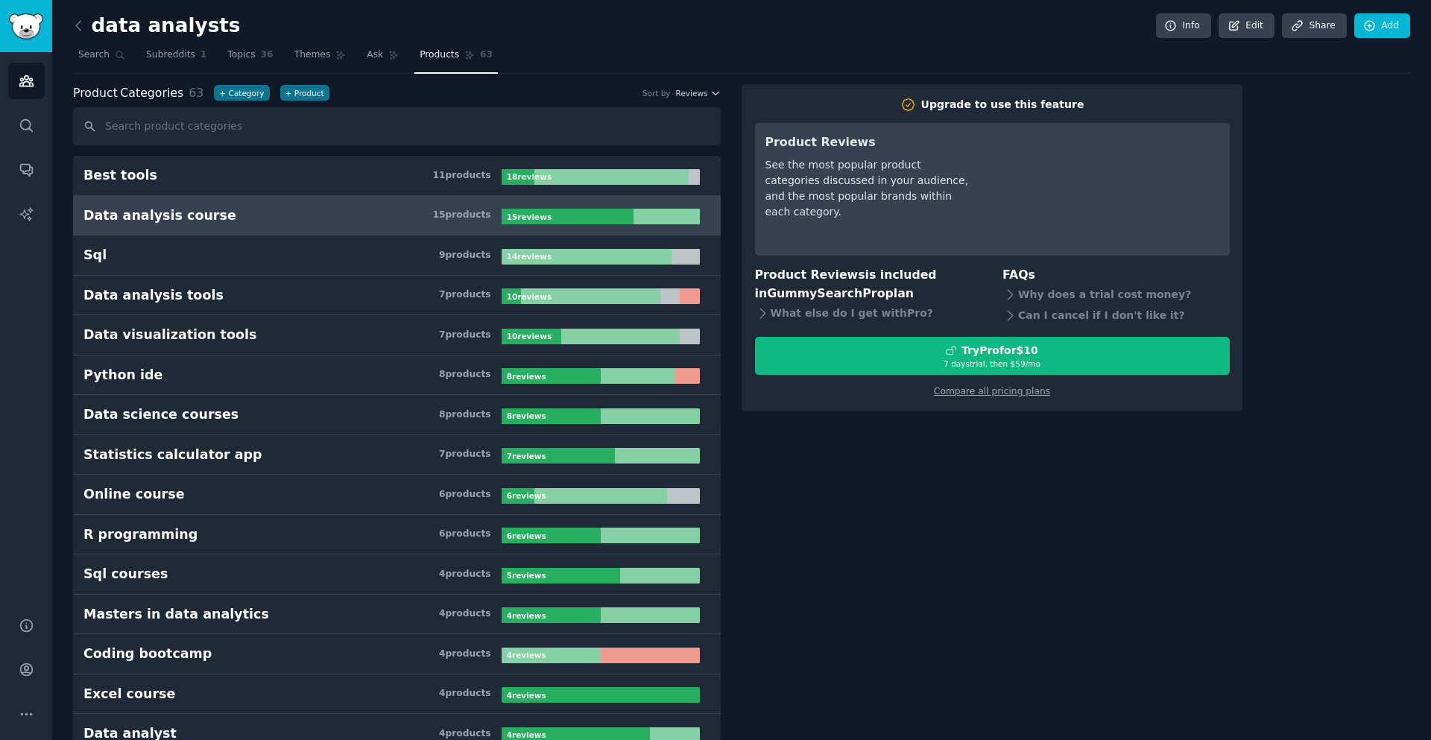
click at [444, 219] on div "15 product s" at bounding box center [461, 215] width 58 height 13
click at [466, 219] on div "15 product s" at bounding box center [461, 215] width 58 height 13
click at [162, 85] on span "Product Categories" at bounding box center [128, 93] width 110 height 19
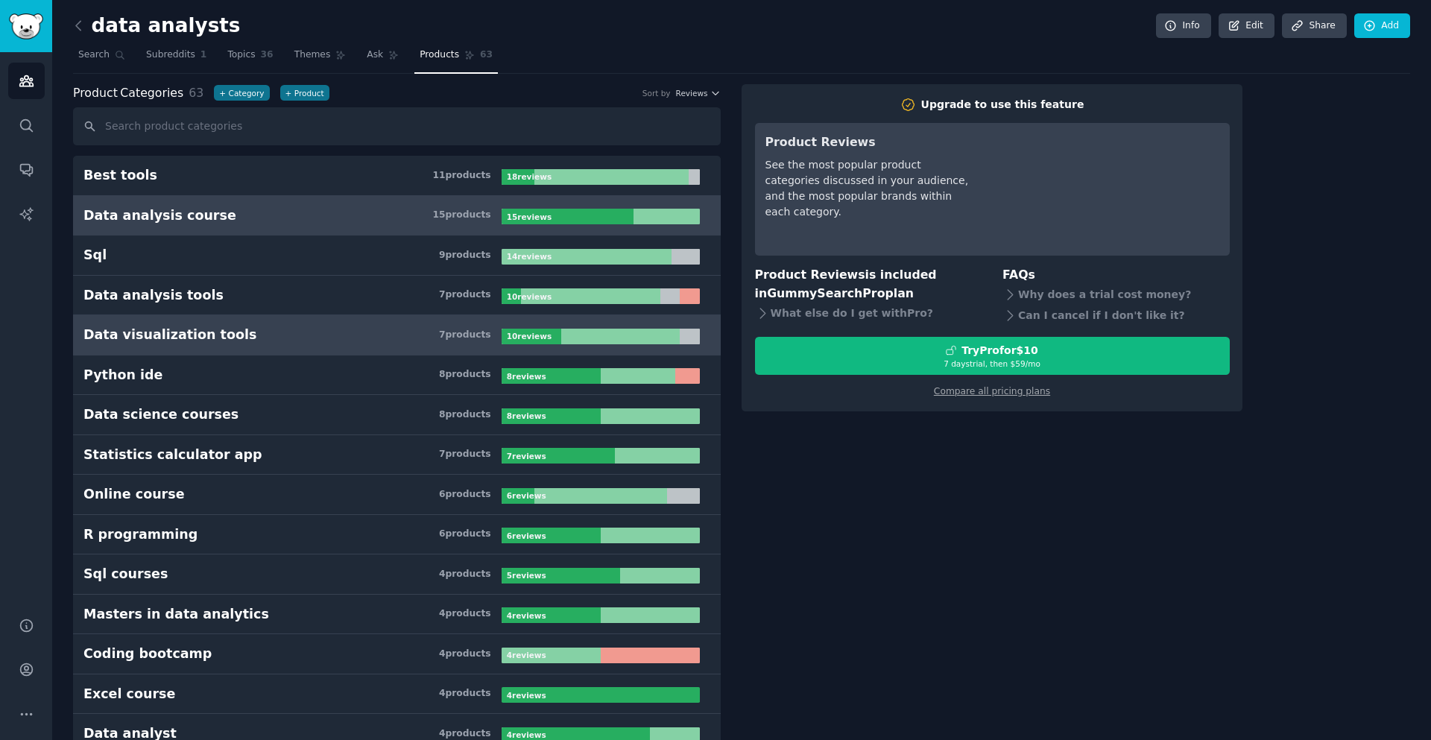
click at [224, 315] on link "Data visualization tools 7 product s 10 review s" at bounding box center [397, 335] width 648 height 40
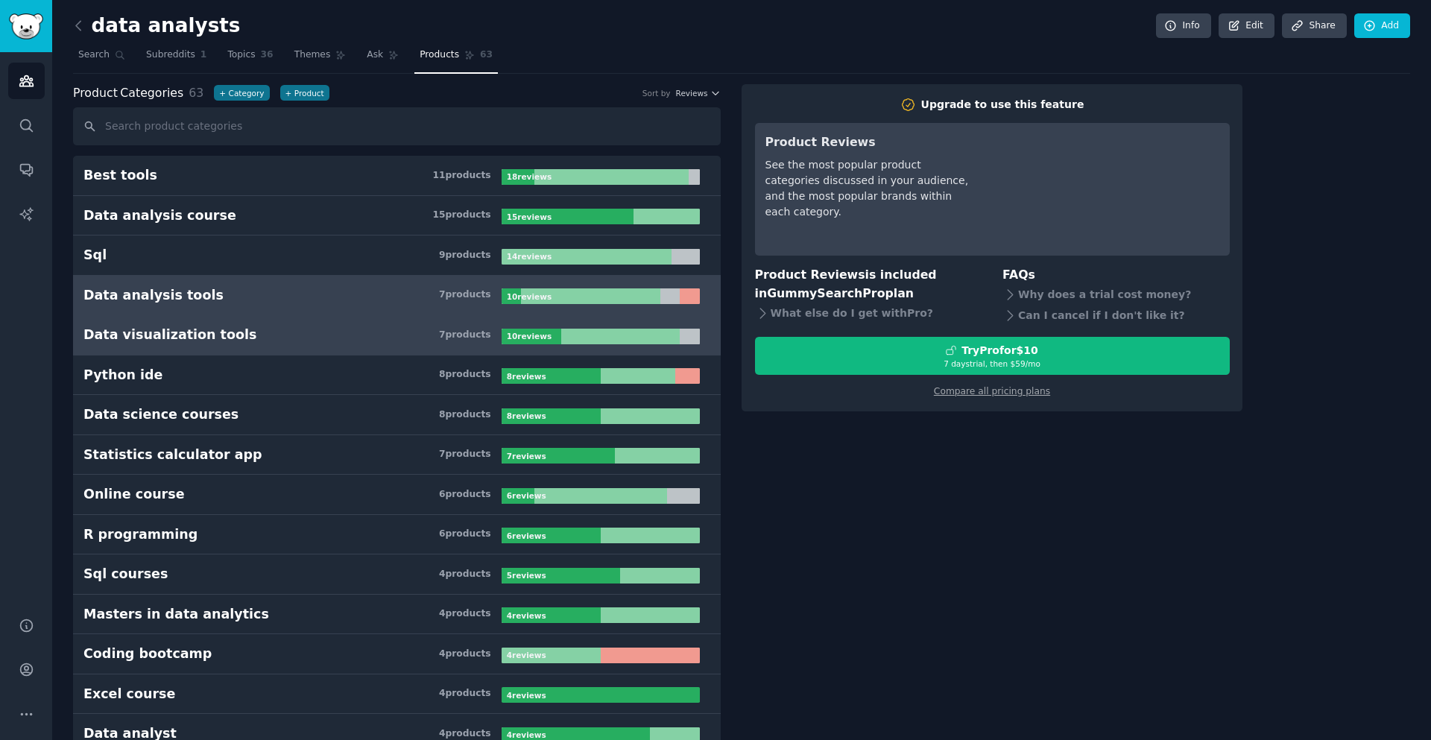
click at [504, 300] on div "10 review s" at bounding box center [531, 297] width 58 height 16
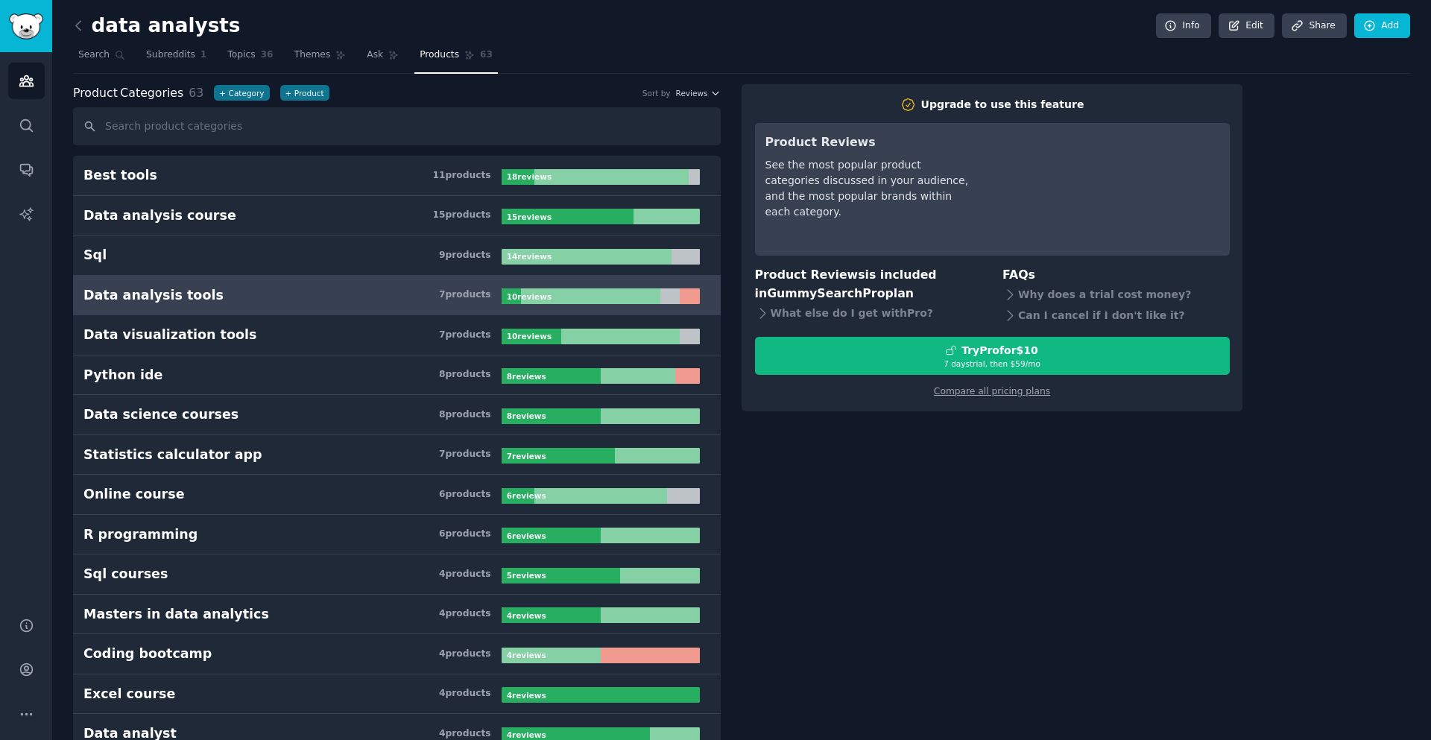
click at [518, 300] on b "10 review s" at bounding box center [529, 296] width 45 height 9
click at [985, 386] on link "Compare all pricing plans" at bounding box center [992, 391] width 116 height 10
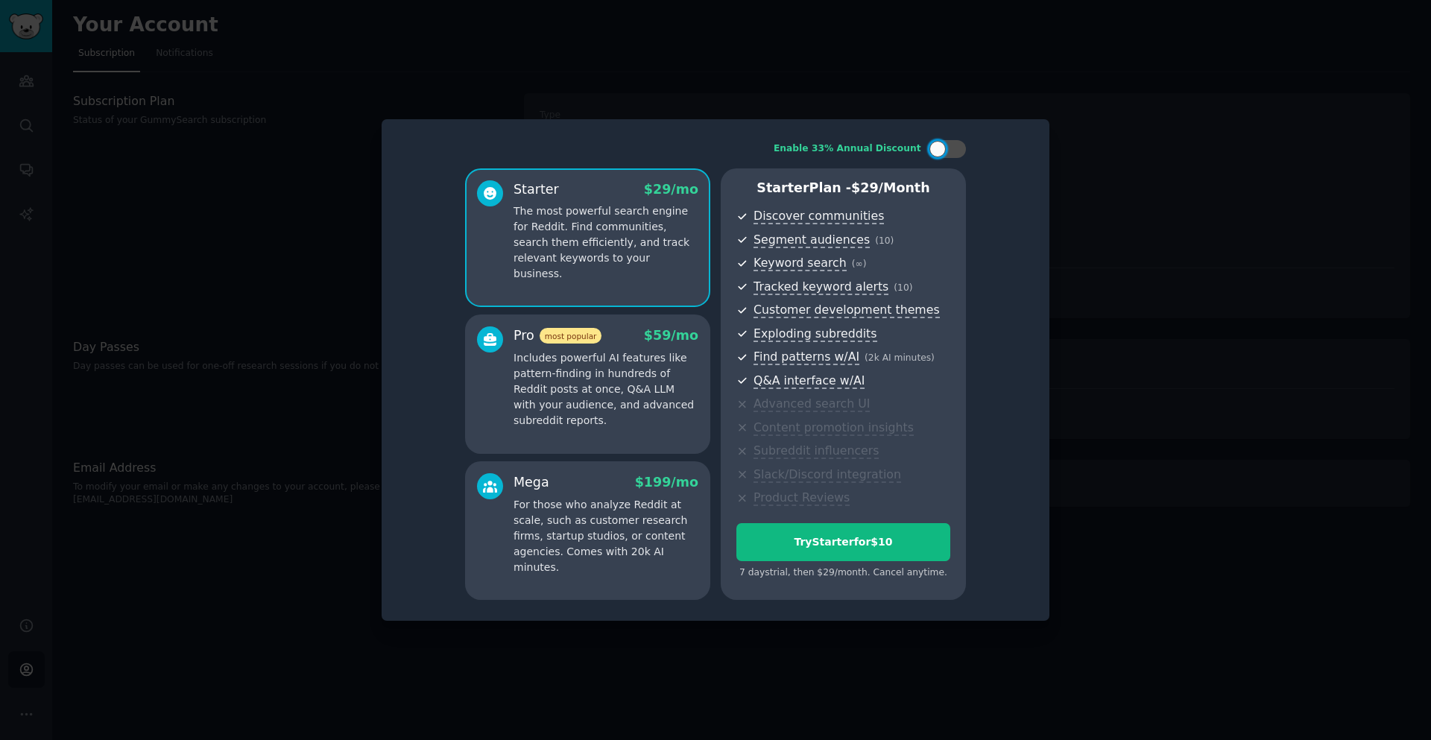
click at [250, 321] on div at bounding box center [715, 370] width 1431 height 740
click at [283, 260] on div at bounding box center [715, 370] width 1431 height 740
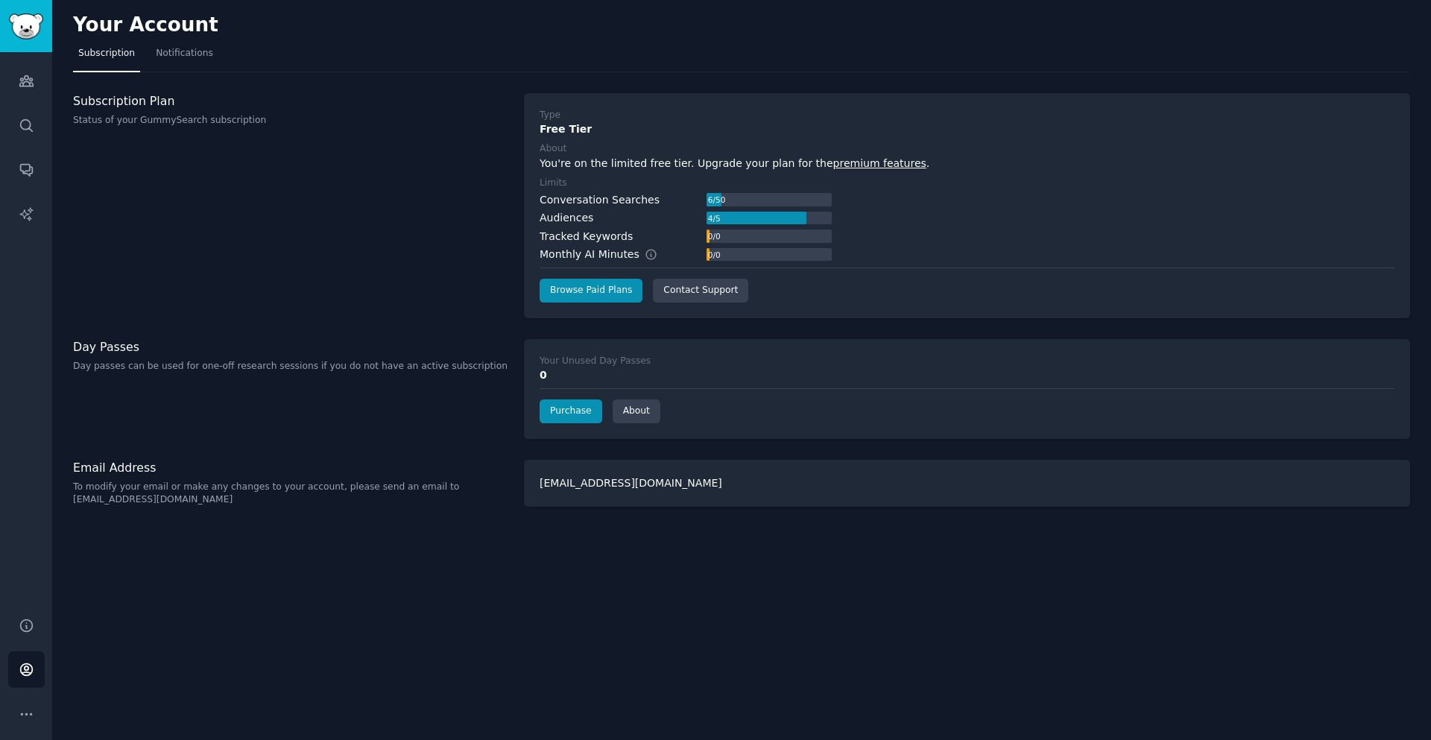
click at [283, 260] on div "Subscription Plan Status of your GummySearch subscription" at bounding box center [290, 205] width 435 height 225
